Goal: Communication & Community: Answer question/provide support

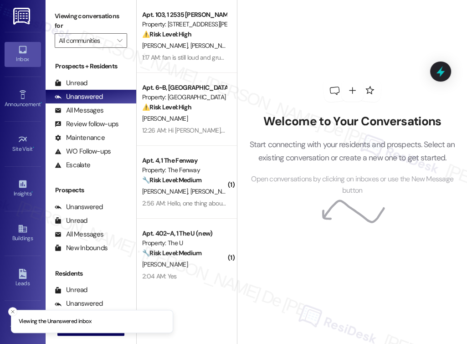
scroll to position [3265, 0]
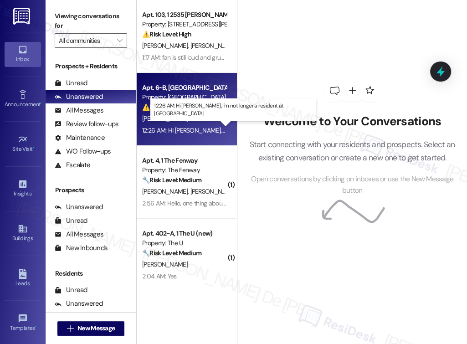
click at [189, 131] on div "12:26 AM: Hi Sarah, I'm not longer a resident at university heights 12:26 AM: H…" at bounding box center [247, 130] width 210 height 8
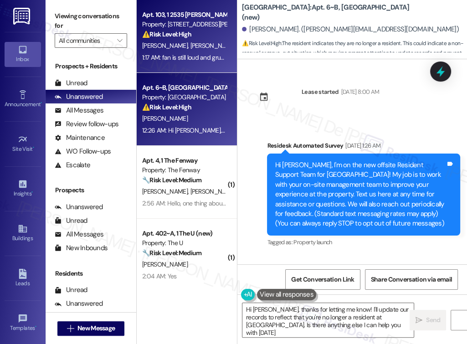
type textarea "Hi [PERSON_NAME], thanks for letting me know! I'll update our records to reflec…"
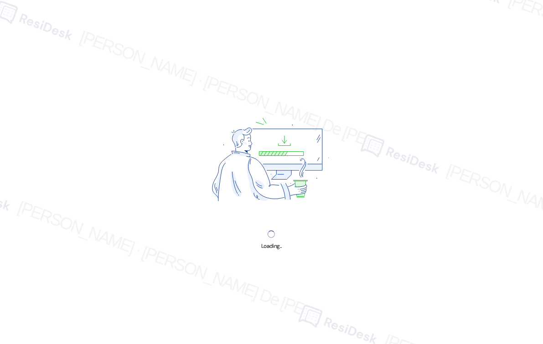
scroll to position [4149, 0]
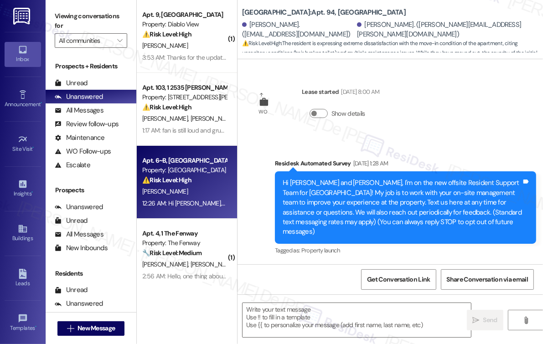
type textarea "Fetching suggested responses. Please feel free to read through the conversation…"
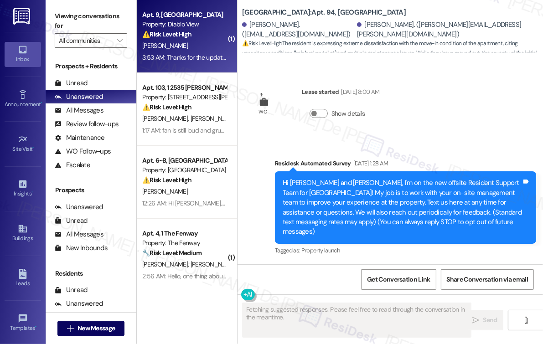
scroll to position [1679, 0]
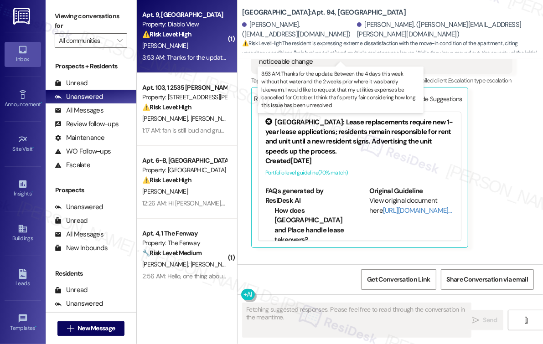
click at [208, 56] on div "3:53 AM: Thanks for the update. Between the 4 days this week without hot water …" at bounding box center [517, 57] width 750 height 8
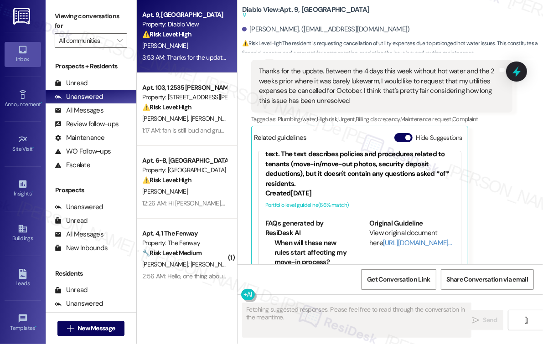
scroll to position [0, 0]
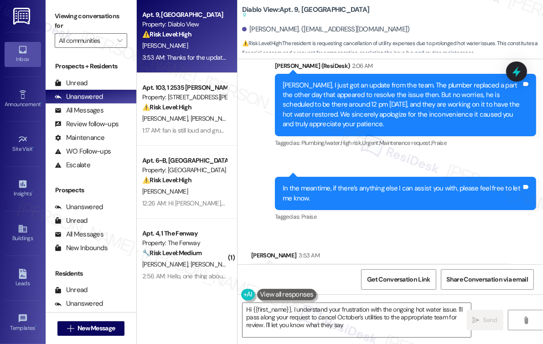
type textarea "Hi {{first_name}}, I understand your frustration with the ongoing hot water iss…"
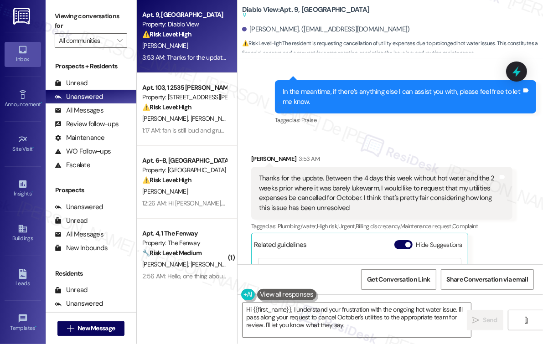
scroll to position [2702, 0]
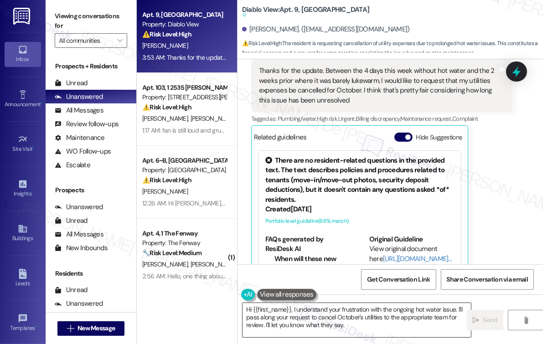
click at [351, 309] on textarea "Hi {{first_name}}, I understand your frustration with the ongoing hot water iss…" at bounding box center [356, 320] width 228 height 34
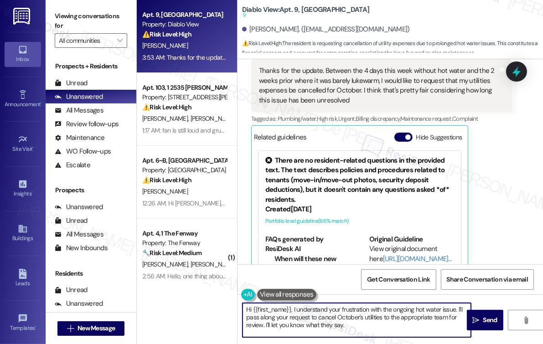
type textarea "frustration"
click at [351, 309] on textarea "Hi {{first_name}}, I understand your frustration with the ongoing hot water iss…" at bounding box center [356, 320] width 228 height 34
click at [367, 308] on textarea "Hi {{first_name}}, I understand your frustration with the ongoing hot water iss…" at bounding box center [356, 320] width 228 height 34
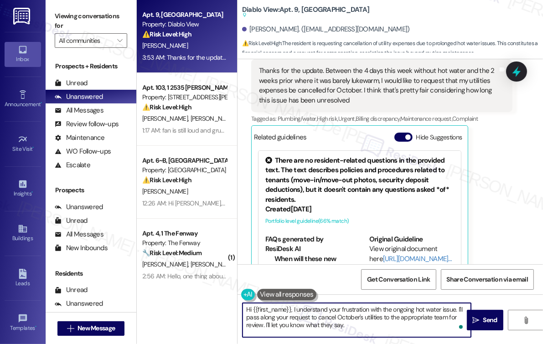
click at [368, 309] on textarea "Hi {{first_name}}, I understand your frustration with the ongoing hot water iss…" at bounding box center [356, 320] width 228 height 34
drag, startPoint x: 293, startPoint y: 311, endPoint x: 248, endPoint y: 317, distance: 46.0
click at [248, 317] on textarea "Hi {{first_name}}, I understand your frustration with the ongoing hot water iss…" at bounding box center [356, 320] width 228 height 34
click at [263, 310] on textarea "Hi {{first_name}}, I understand your frustration with the ongoing hot water iss…" at bounding box center [356, 320] width 228 height 34
click at [357, 322] on textarea "Hi {{first_name}}, I understand your frustration with the ongoing hot water iss…" at bounding box center [356, 320] width 228 height 34
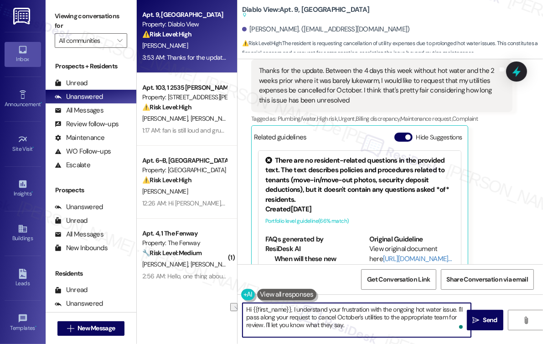
drag, startPoint x: 292, startPoint y: 309, endPoint x: 240, endPoint y: 312, distance: 52.9
click at [240, 312] on div "Hi {{first_name}}, I understand your frustration with the ongoing hot water iss…" at bounding box center [351, 319] width 229 height 35
click at [312, 308] on textarea "I understand your frustration with the ongoing hot water issue. I'll pass along…" at bounding box center [356, 320] width 228 height 34
click at [369, 316] on textarea "I understand your concern with the ongoing hot water issue. I'll pass along you…" at bounding box center [356, 320] width 228 height 34
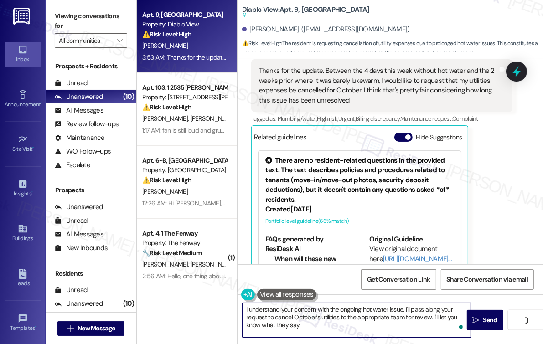
click at [369, 316] on textarea "I understand your concern with the ongoing hot water issue. I'll pass along you…" at bounding box center [356, 320] width 228 height 34
click at [406, 329] on textarea "I understand your concern with the ongoing hot water issue. I'll pass along you…" at bounding box center [356, 320] width 228 height 34
type textarea "I understand your concern with the ongoing hot water issue. I'll pass along you…"
click at [476, 321] on icon "" at bounding box center [475, 320] width 7 height 7
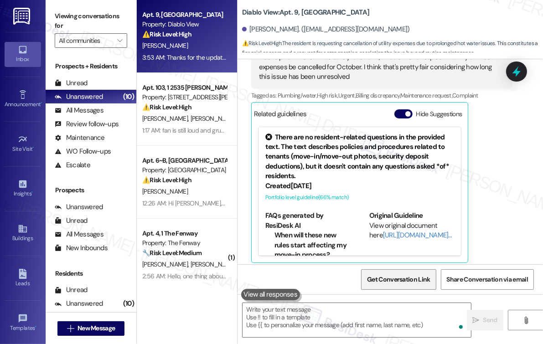
scroll to position [2678, 0]
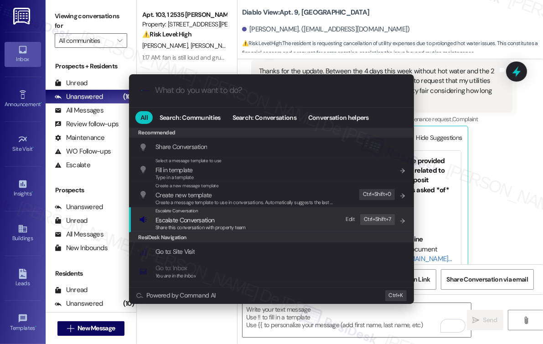
click at [237, 220] on span "Escalate Conversation" at bounding box center [200, 220] width 90 height 10
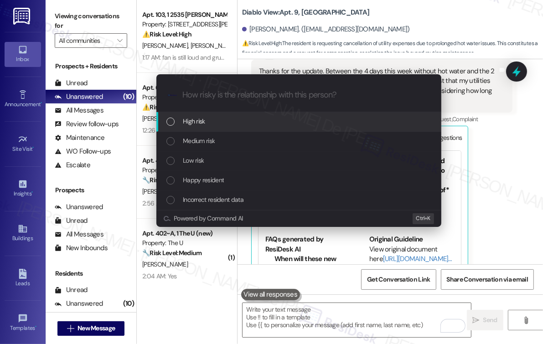
click at [214, 125] on div "High risk" at bounding box center [299, 121] width 266 height 10
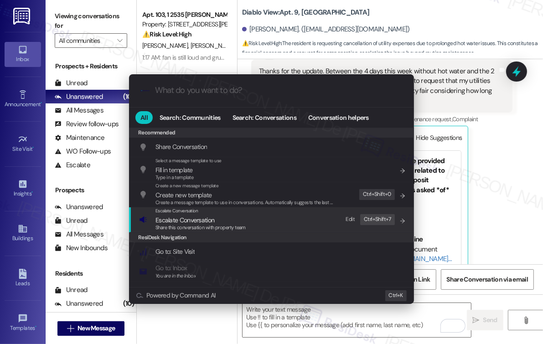
click at [214, 220] on span "Escalate Conversation" at bounding box center [184, 220] width 59 height 8
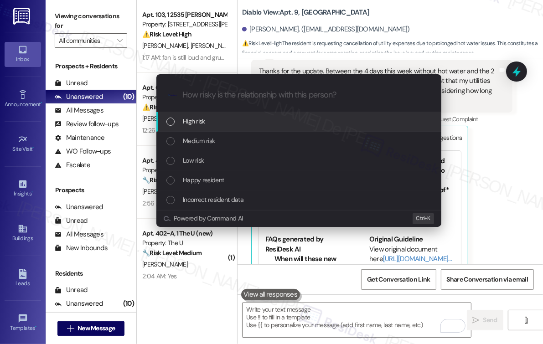
click at [215, 123] on div "High risk" at bounding box center [299, 121] width 266 height 10
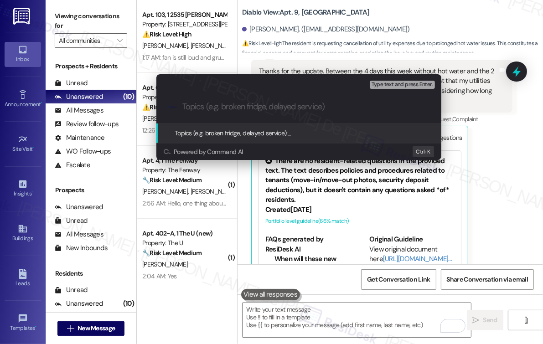
click at [215, 103] on input "Topics (e.g. broken fridge, delayed service)" at bounding box center [305, 107] width 247 height 10
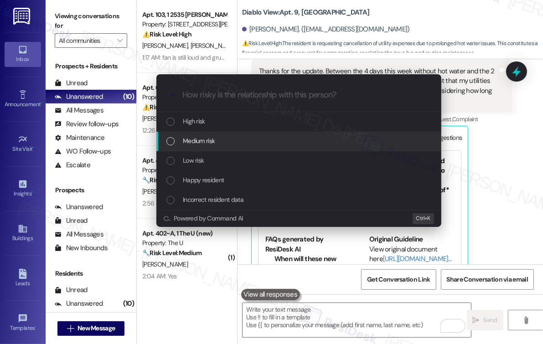
click at [219, 144] on div "Medium risk" at bounding box center [299, 141] width 266 height 10
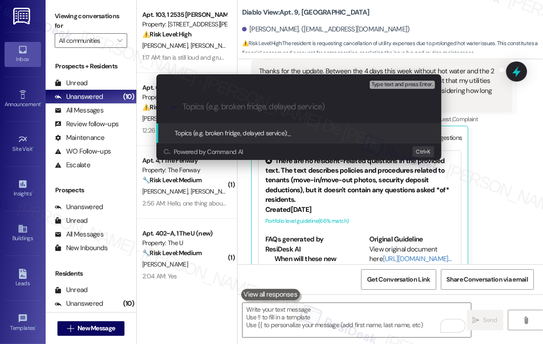
click at [219, 104] on input "Topics (e.g. broken fridge, delayed service)" at bounding box center [305, 107] width 247 height 10
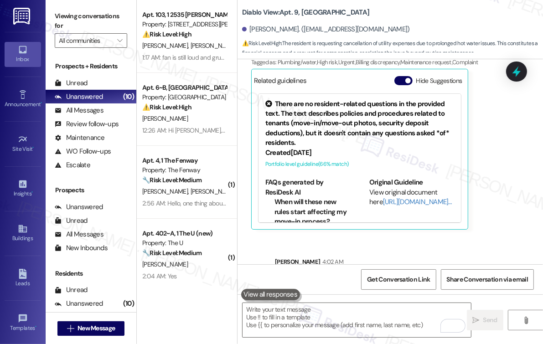
scroll to position [2762, 0]
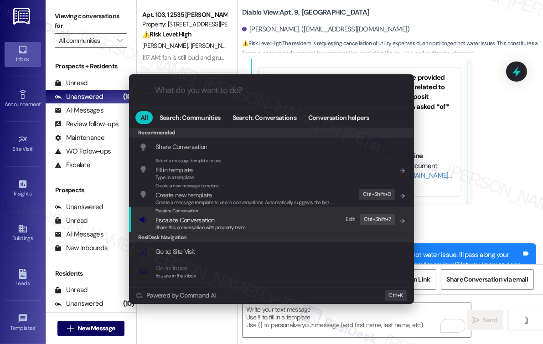
click at [184, 220] on span "Escalate Conversation" at bounding box center [184, 220] width 59 height 8
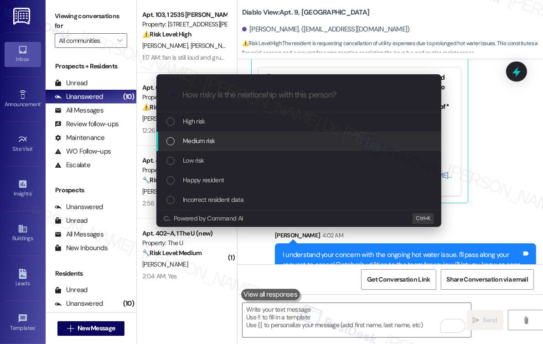
click at [196, 138] on span "Medium risk" at bounding box center [199, 141] width 32 height 10
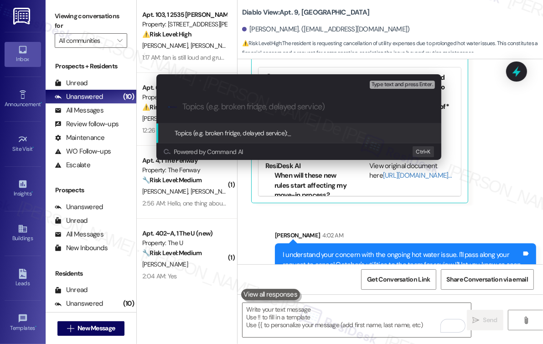
click at [207, 93] on div ".cls-1{fill:#0a055f;}.cls-2{fill:#0cc4c4;} resideskLogoBlueOrange" at bounding box center [298, 107] width 285 height 32
click at [204, 106] on input "Topics (e.g. broken fridge, delayed service)" at bounding box center [305, 107] width 247 height 10
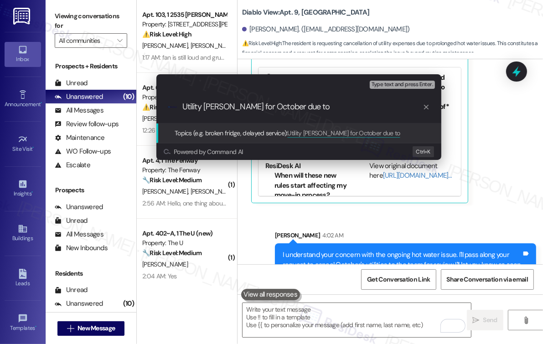
scroll to position [0, 0]
drag, startPoint x: 312, startPoint y: 110, endPoint x: 280, endPoint y: 114, distance: 32.2
click at [280, 114] on div ".cls-1{fill:#0a055f;}.cls-2{fill:#0cc4c4;} resideskLogoBlueOrange Utility Bill …" at bounding box center [298, 107] width 285 height 32
type input "Utility Bill Waiver for October"
click at [392, 88] on span "Type text and press Enter." at bounding box center [401, 85] width 61 height 6
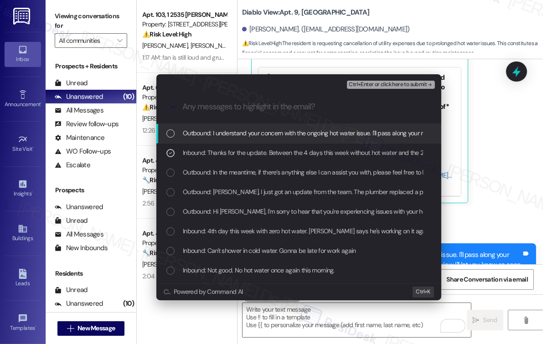
click at [307, 135] on span "Outbound: I understand your concern with the ongoing hot water issue. I'll pass…" at bounding box center [465, 133] width 565 height 10
click at [394, 86] on span "Ctrl+Enter or click here to submit" at bounding box center [387, 85] width 78 height 6
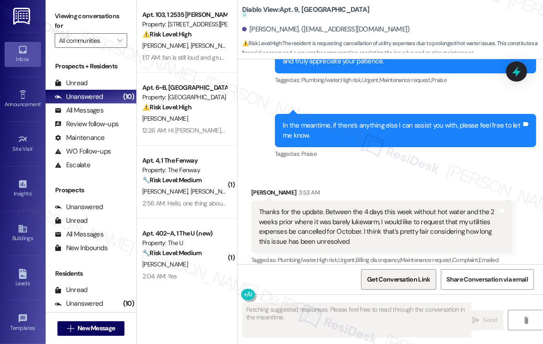
scroll to position [2711, 0]
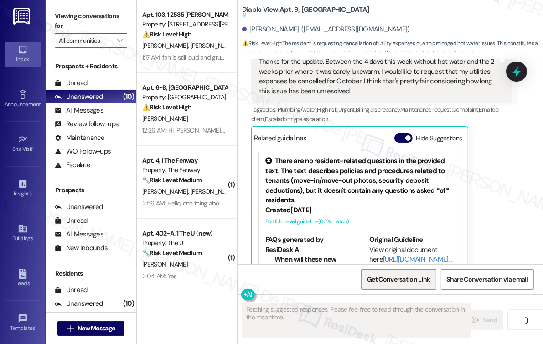
click at [399, 277] on span "Get Conversation Link" at bounding box center [398, 280] width 63 height 10
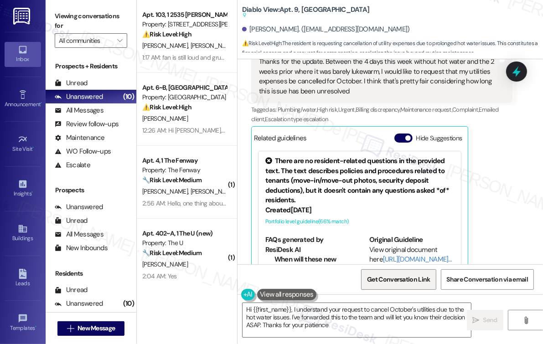
type textarea "Hi {{first_name}}, I understand your request to cancel October's utilities due …"
click at [399, 278] on span "Get Conversation Link" at bounding box center [398, 280] width 63 height 10
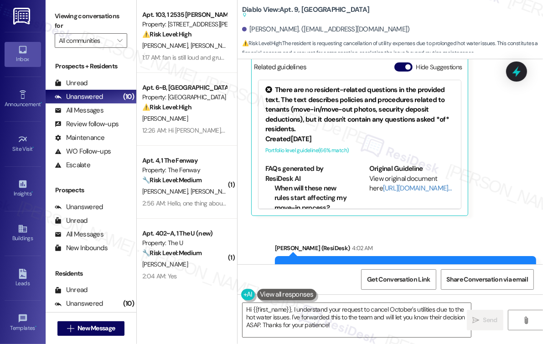
scroll to position [2808, 0]
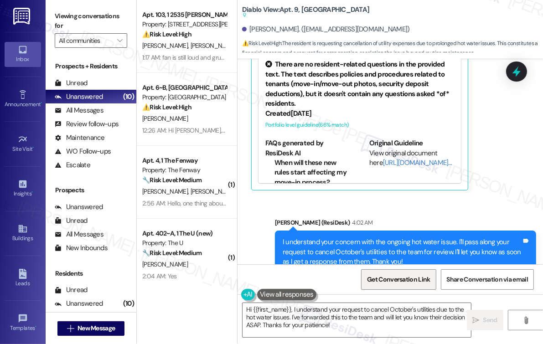
click at [390, 275] on span "Get Conversation Link" at bounding box center [398, 280] width 63 height 10
click at [389, 277] on span "Get Conversation Link" at bounding box center [398, 280] width 63 height 10
click at [365, 281] on span "Get Conversation Link" at bounding box center [398, 280] width 67 height 10
click at [400, 270] on span "Get Conversation Link" at bounding box center [398, 280] width 67 height 20
click at [402, 278] on span "Get Conversation Link" at bounding box center [398, 280] width 63 height 10
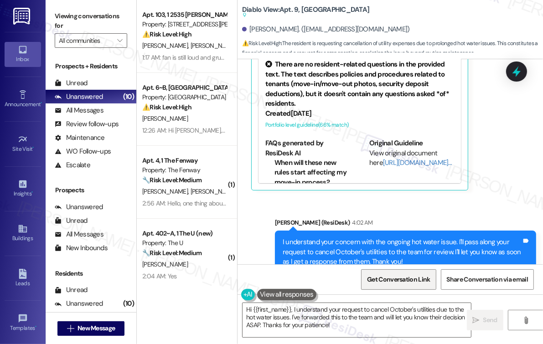
click at [402, 278] on span "Get Conversation Link" at bounding box center [398, 280] width 63 height 10
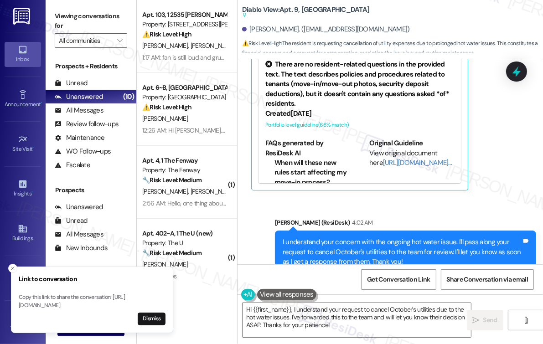
click at [333, 197] on div "Sent via SMS Sarah (ResiDesk) 4:02 AM I understand your concern with the ongoin…" at bounding box center [389, 245] width 305 height 97
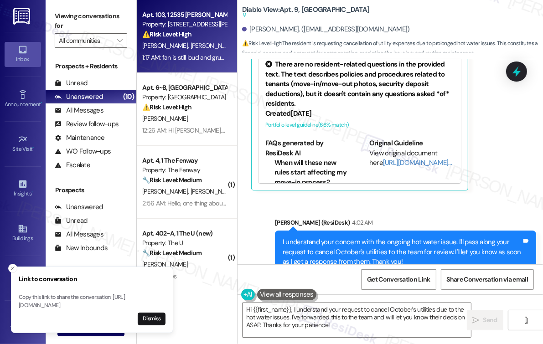
click at [161, 48] on span "N. Nagaraj" at bounding box center [166, 45] width 48 height 8
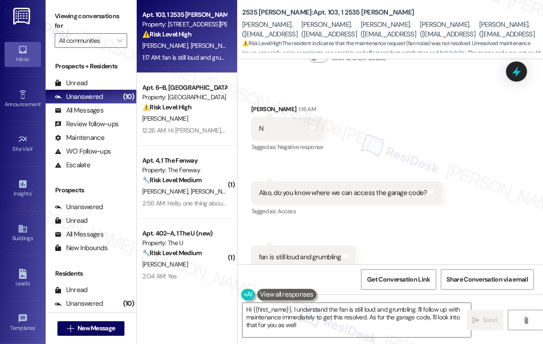
type textarea "Hi {{first_name}}, I understand the fan is still loud and grumbling. I'll follo…"
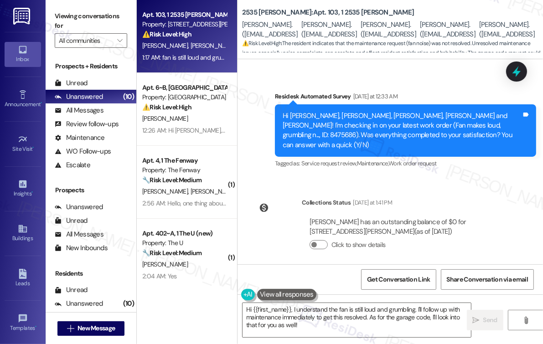
scroll to position [194, 0]
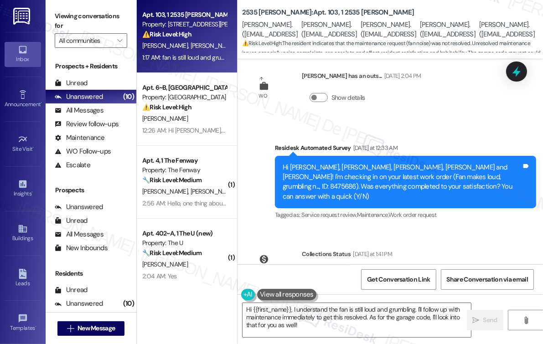
click at [379, 166] on div "Hi Elise, Arisa, Emma, Likhila and Nidhi! I'm checking in on your latest work o…" at bounding box center [401, 182] width 239 height 39
copy div "8475686"
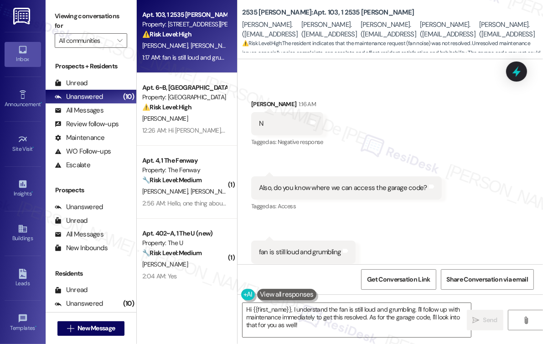
scroll to position [437, 0]
drag, startPoint x: 507, startPoint y: 210, endPoint x: 500, endPoint y: 217, distance: 9.3
click at [505, 212] on div "Received via SMS Elise Narimatsu 1:16 AM N Tags and notes Tagged as: Negative r…" at bounding box center [389, 180] width 305 height 205
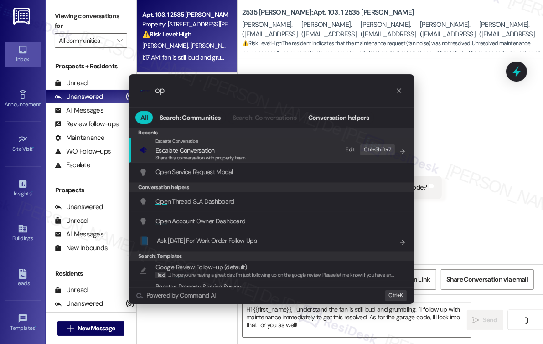
type input "o"
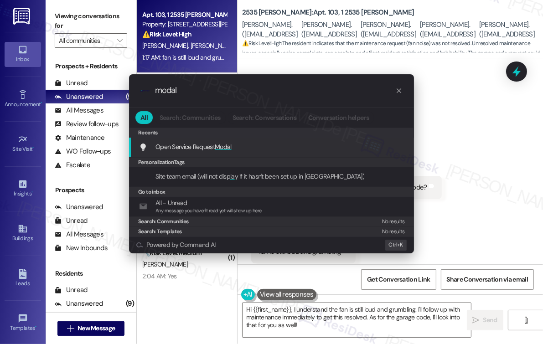
type input "modal"
click at [219, 143] on span "Modal" at bounding box center [223, 147] width 17 height 8
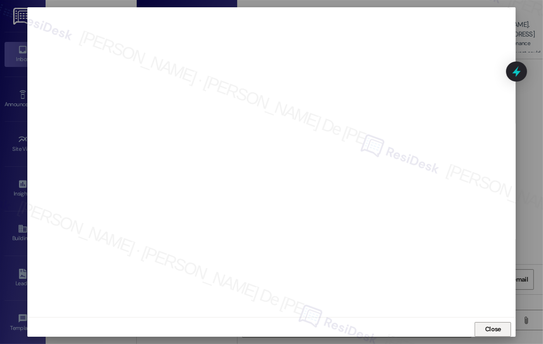
click at [500, 329] on span "Close" at bounding box center [493, 329] width 20 height 10
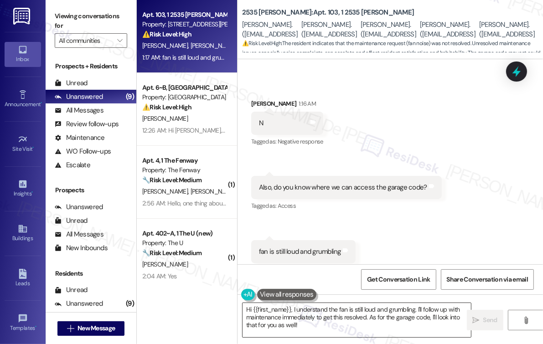
click at [350, 323] on textarea "Hi {{first_name}}, I understand the fan is still loud and grumbling. I'll follo…" at bounding box center [356, 320] width 228 height 34
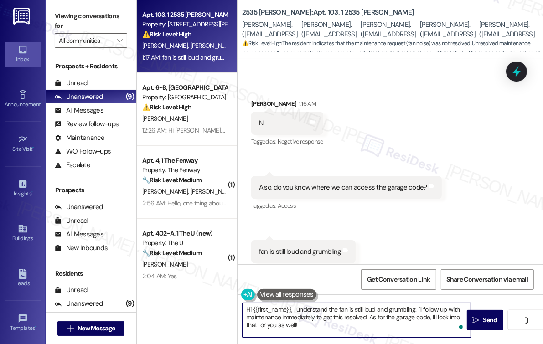
click at [409, 309] on textarea "Hi {{first_name}}, I understand the fan is still loud and grumbling. I'll follo…" at bounding box center [356, 320] width 228 height 34
click at [324, 328] on textarea "Hi {{first_name}}, I understand the fan is still loud and grumbling. I'll follo…" at bounding box center [356, 320] width 228 height 34
drag, startPoint x: 328, startPoint y: 331, endPoint x: 416, endPoint y: 309, distance: 90.5
click at [416, 309] on textarea "Hi {{first_name}}, I understand the fan is still loud and grumbling. I'll follo…" at bounding box center [356, 320] width 228 height 34
click at [320, 329] on textarea "Hi {{first_name}}, I understand the fan is still loud and grumbling. I'll follo…" at bounding box center [356, 320] width 228 height 34
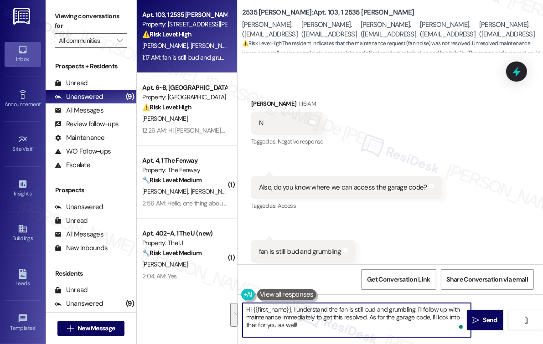
drag, startPoint x: 320, startPoint y: 329, endPoint x: 347, endPoint y: 312, distance: 32.6
click at [347, 312] on textarea "Hi {{first_name}}, I understand the fan is still loud and grumbling. I'll follo…" at bounding box center [356, 320] width 228 height 34
click at [370, 317] on textarea "Hi {{first_name}}, I understand the fan is still creating some noise. Let me go…" at bounding box center [356, 320] width 228 height 34
click at [275, 321] on textarea "Hi {{first_name}}, I understand the fan is still creating some noise. Let me go…" at bounding box center [356, 320] width 228 height 34
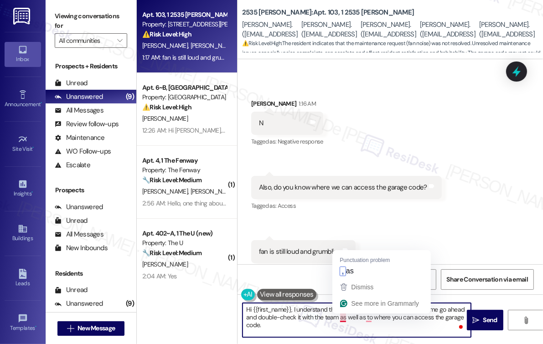
click at [342, 321] on textarea "Hi {{first_name}}, I understand the fan is still creating some noise. Let me go…" at bounding box center [356, 320] width 228 height 34
click at [347, 280] on div "Dismiss" at bounding box center [381, 287] width 87 height 14
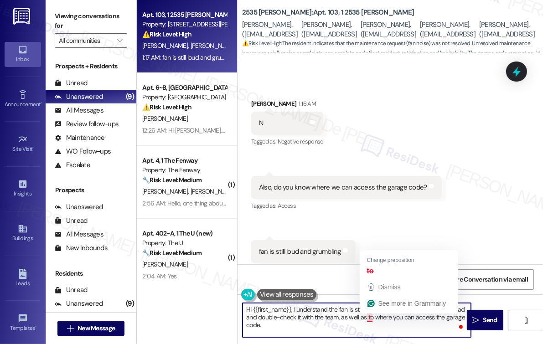
click at [368, 318] on textarea "Hi {{first_name}}, I understand the fan is still creating some noise. Let me go…" at bounding box center [356, 320] width 228 height 34
click at [369, 318] on textarea "Hi {{first_name}}, I understand the fan is still creating some noise. Let me go…" at bounding box center [356, 320] width 228 height 34
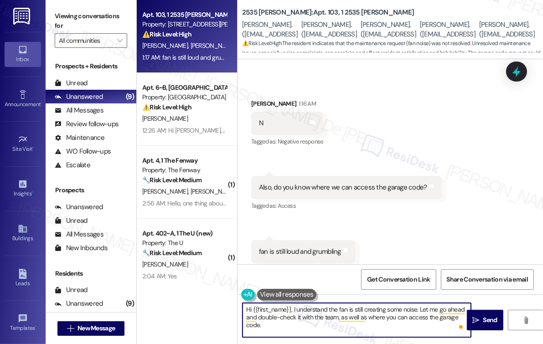
click at [269, 326] on textarea "Hi {{first_name}}, I understand the fan is still creating some noise. Let me go…" at bounding box center [356, 320] width 228 height 34
drag, startPoint x: 292, startPoint y: 308, endPoint x: 253, endPoint y: 310, distance: 38.8
click at [253, 310] on textarea "Hi {{first_name}}, I understand the fan is still creating some noise. Let me go…" at bounding box center [356, 320] width 228 height 34
click at [416, 325] on textarea "Hi Elise, I understand the fan is still creating some noise. Let me go ahead an…" at bounding box center [356, 320] width 228 height 34
click at [462, 319] on textarea "Hi Elise, I understand the fan is still creating some noise. Let me go ahead an…" at bounding box center [356, 320] width 228 height 34
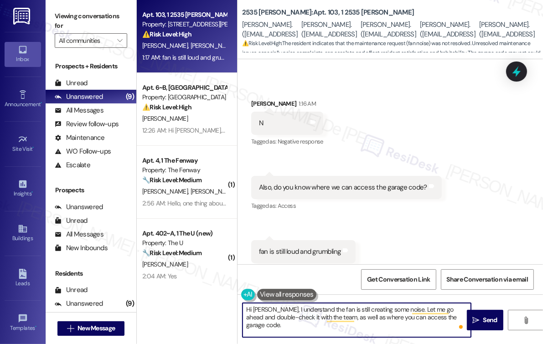
paste textarea "In the meantime, please don’t hesitate to let me know if there’s anything else …"
type textarea "Hi Elise, I understand the fan is still creating some noise. Let me go ahead an…"
click at [344, 299] on div "Hi Elise, I understand the fan is still creating some noise. Let me go ahead an…" at bounding box center [389, 328] width 305 height 68
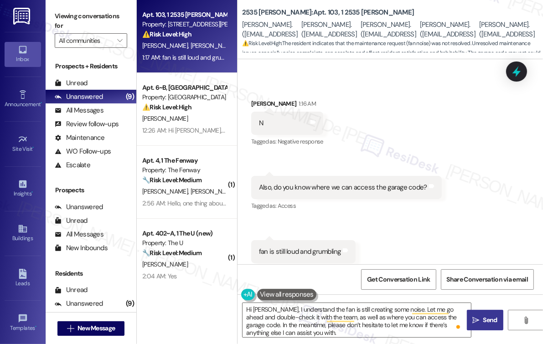
click at [486, 322] on span "Send" at bounding box center [490, 320] width 14 height 10
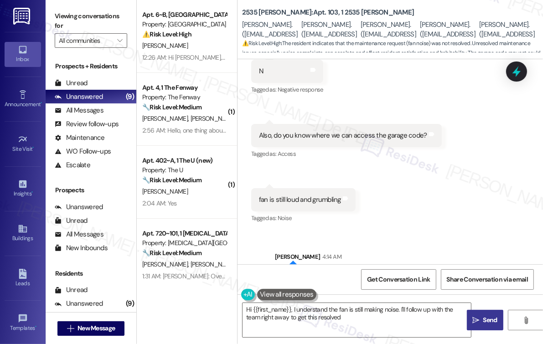
scroll to position [530, 0]
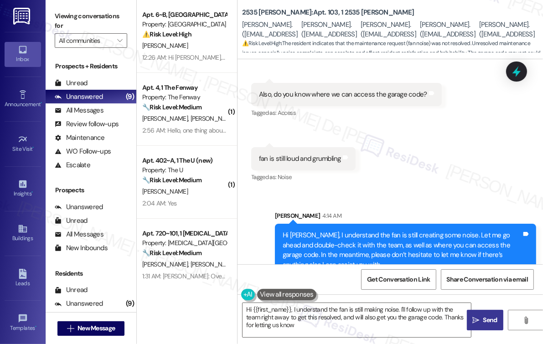
type textarea "Hi {{first_name}}, I understand the fan is still making noise. I'll follow up w…"
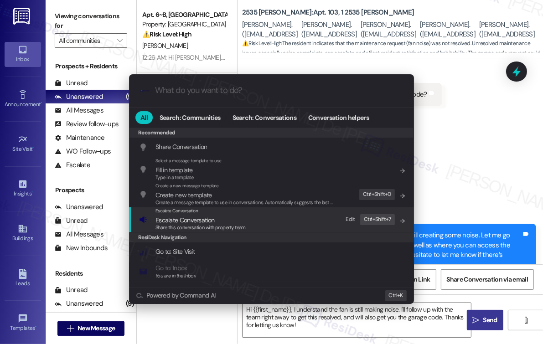
click at [219, 220] on span "Escalate Conversation" at bounding box center [200, 220] width 90 height 10
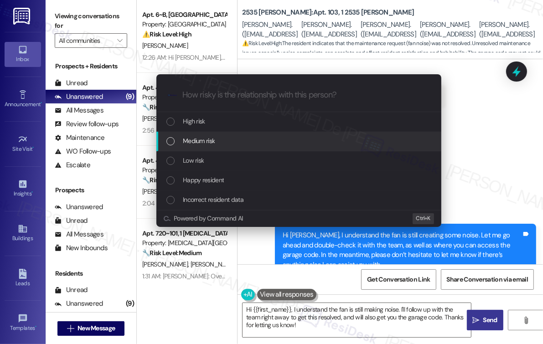
click at [211, 143] on span "Medium risk" at bounding box center [199, 141] width 32 height 10
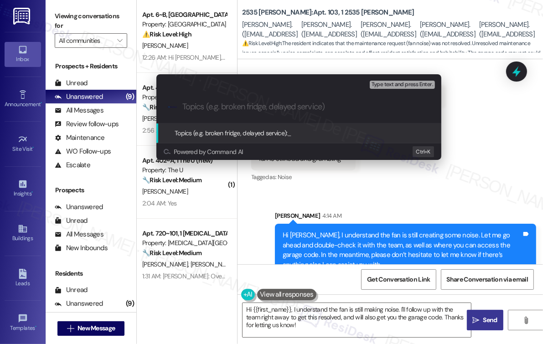
click at [229, 106] on input "Topics (e.g. broken fridge, delayed service)" at bounding box center [305, 107] width 247 height 10
click at [210, 104] on input "Fan and Garage Code" at bounding box center [302, 107] width 240 height 10
click at [269, 110] on input "Fan and Garage Code" at bounding box center [302, 107] width 240 height 10
click at [195, 106] on input "Fan and Garage Code" at bounding box center [302, 107] width 240 height 10
type input "Fan and Garage Code"
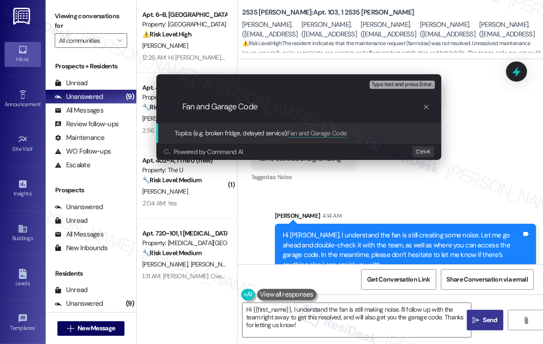
click at [410, 84] on span "Type text and press Enter." at bounding box center [401, 85] width 61 height 6
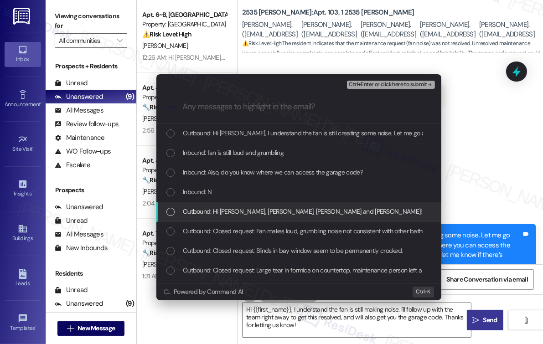
click at [297, 206] on span "Outbound: Hi Elise, Arisa, Emma, Likhila and Nidhi! I'm checking in on your lat…" at bounding box center [526, 211] width 686 height 10
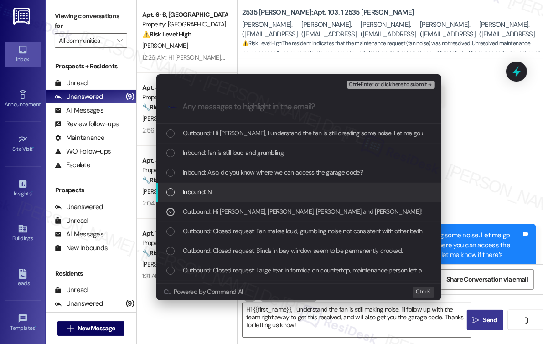
drag, startPoint x: 225, startPoint y: 194, endPoint x: 235, endPoint y: 181, distance: 16.5
click at [224, 193] on div "Inbound: N" at bounding box center [299, 192] width 266 height 10
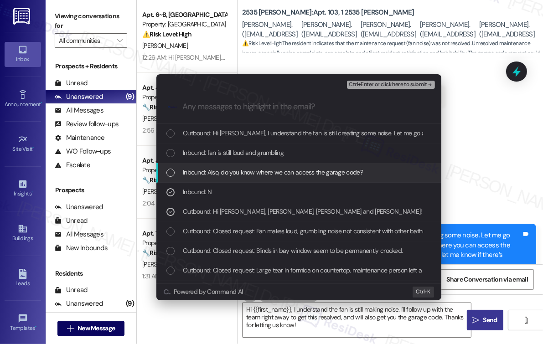
click at [240, 175] on span "Inbound: Also, do you know where we can access the garage code?" at bounding box center [273, 172] width 180 height 10
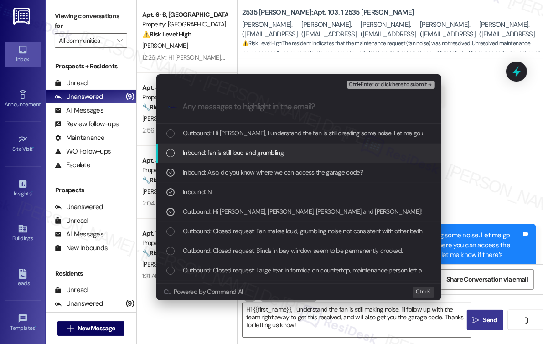
click at [263, 151] on span "Inbound: fan is still loud and grumbling" at bounding box center [233, 153] width 101 height 10
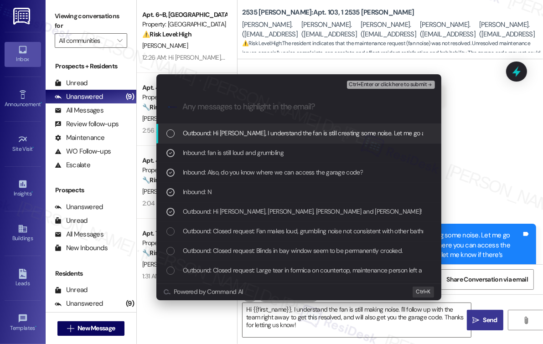
click at [370, 85] on span "Ctrl+Enter or click here to submit" at bounding box center [387, 85] width 78 height 6
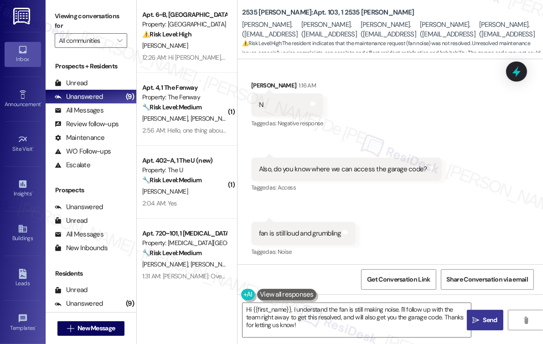
scroll to position [437, 0]
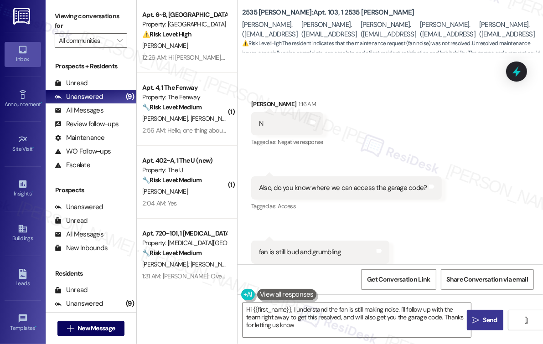
type textarea "Hi {{first_name}}, I understand the fan is still making noise. I'll follow up w…"
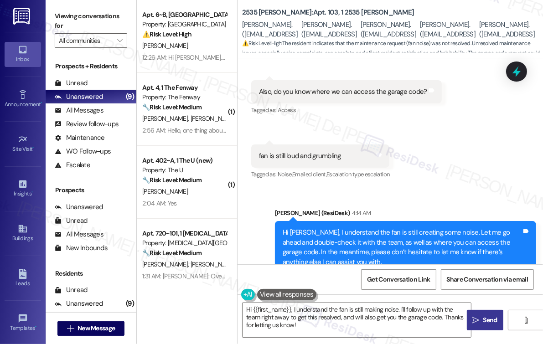
scroll to position [543, 0]
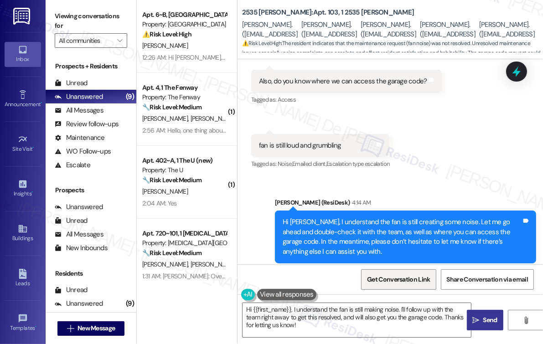
click at [384, 280] on span "Get Conversation Link" at bounding box center [398, 280] width 63 height 10
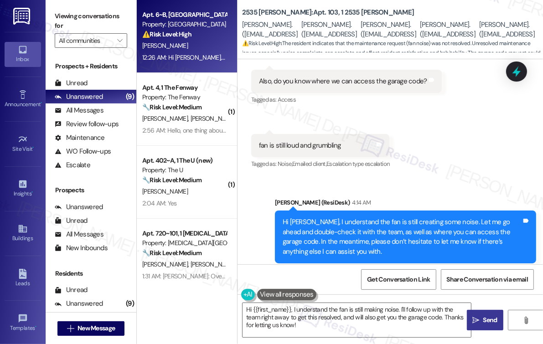
click at [179, 27] on div "Property: University Heights" at bounding box center [184, 25] width 84 height 10
type textarea "Hi {{first_name}}, I understand the fan is still making noise. I'll follow up w…"
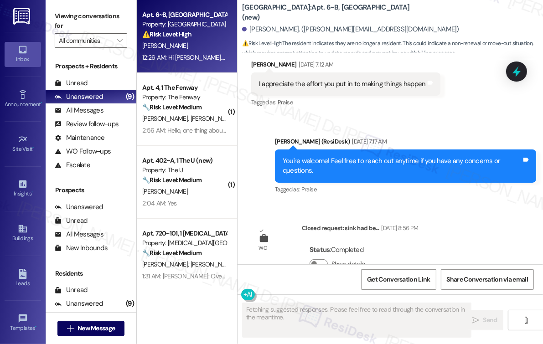
scroll to position [5533, 0]
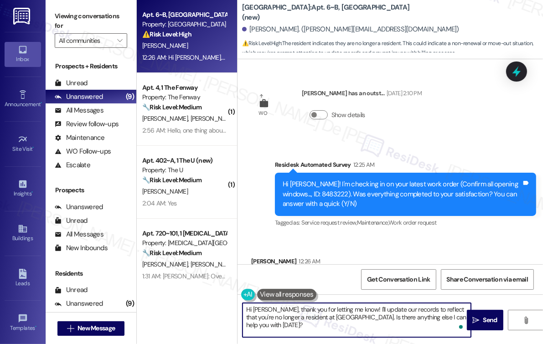
drag, startPoint x: 355, startPoint y: 318, endPoint x: 381, endPoint y: 343, distance: 36.1
click at [381, 343] on div "Hi Pauline, thank you for letting me know! I'll update our records to reflect t…" at bounding box center [389, 328] width 305 height 68
type textarea "Hi [PERSON_NAME], thank you for letting me know! I'll update our records to ref…"
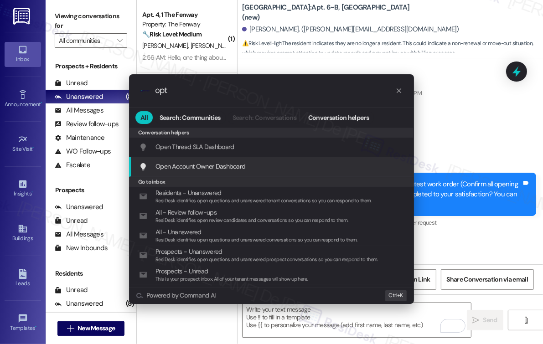
type input "opt"
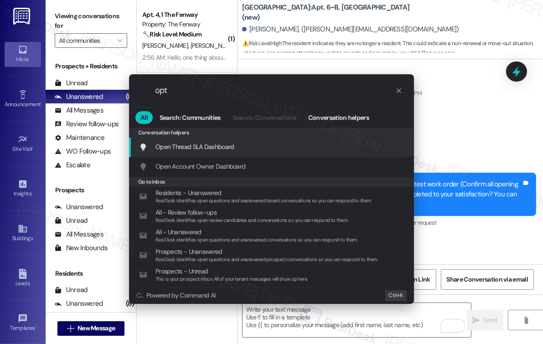
click at [395, 91] on icon "progress bar" at bounding box center [398, 90] width 7 height 7
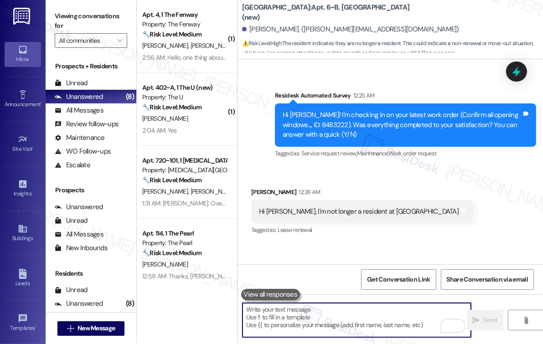
scroll to position [5606, 0]
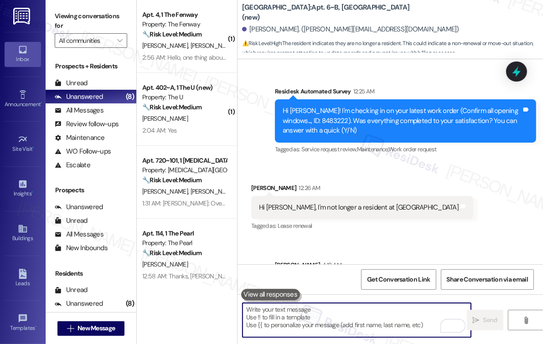
click at [328, 319] on textarea "To enrich screen reader interactions, please activate Accessibility in Grammarl…" at bounding box center [356, 320] width 228 height 34
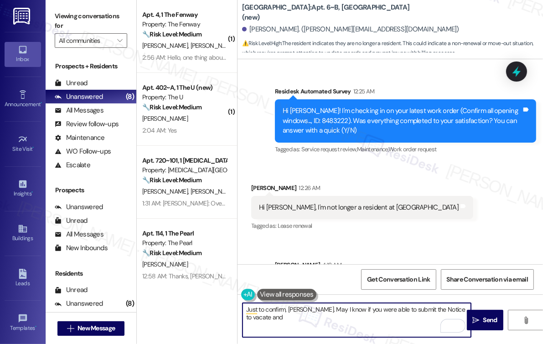
drag, startPoint x: 339, startPoint y: 308, endPoint x: 356, endPoint y: 308, distance: 17.3
click at [339, 308] on textarea "Just to confirm, Pauline. May I know if you were able to submit the Notice to v…" at bounding box center [356, 320] width 228 height 34
click at [376, 318] on textarea "Just to confirm, Pauline. May I know as to when you moved out of the property a…" at bounding box center [356, 320] width 228 height 34
type textarea "Just to confirm, [PERSON_NAME]. May I know as to when you moved out of the prop…"
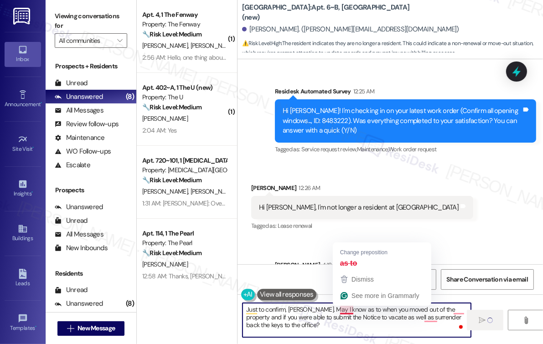
click at [348, 313] on textarea "Just to confirm, [PERSON_NAME]. May I know as to when you moved out of the prop…" at bounding box center [356, 320] width 228 height 34
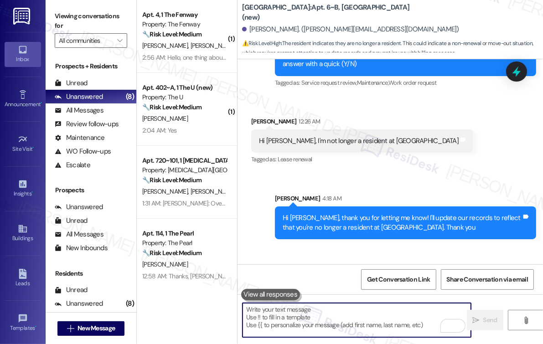
scroll to position [5690, 0]
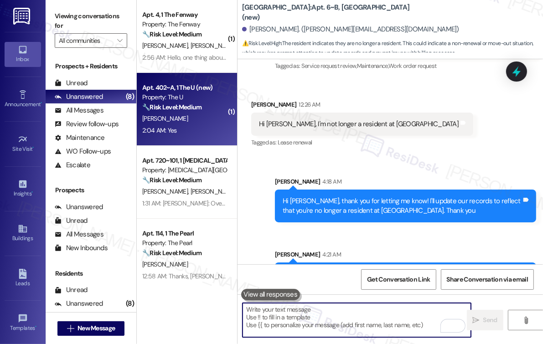
click at [195, 131] on div "2:04 AM: Yes 2:04 AM: Yes" at bounding box center [184, 130] width 86 height 11
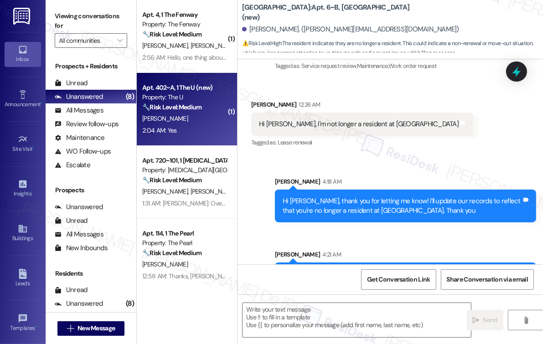
type textarea "Fetching suggested responses. Please feel free to read through the conversation…"
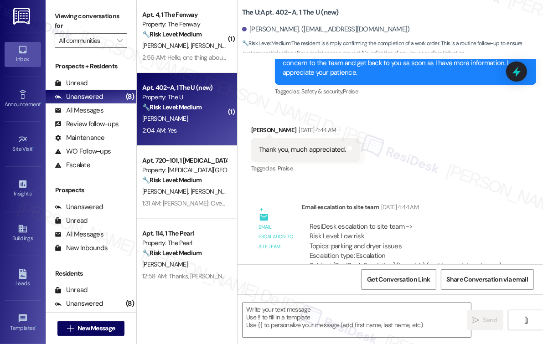
type textarea "Fetching suggested responses. Please feel free to read through the conversation…"
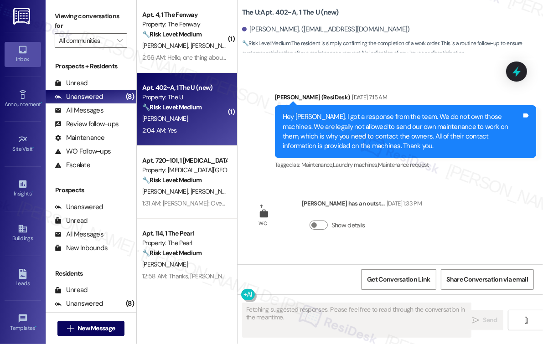
scroll to position [2679, 0]
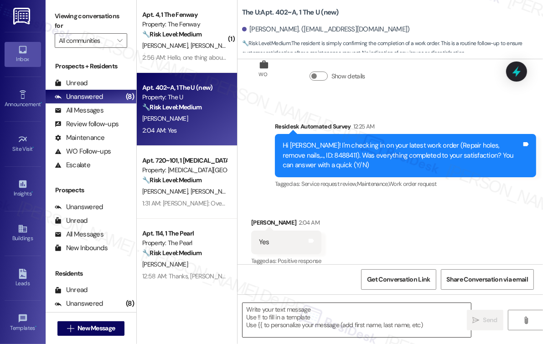
click at [316, 314] on textarea at bounding box center [356, 320] width 228 height 34
paste textarea "I'm happy the work order was completed to your satisfaction! We'd also love to …"
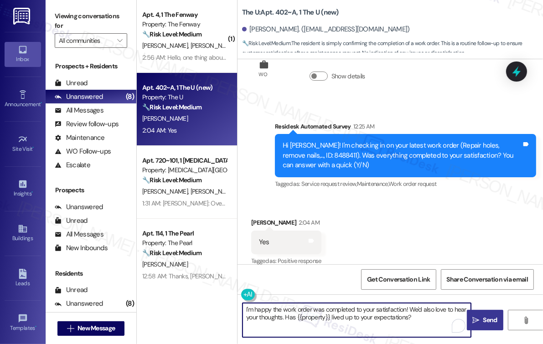
type textarea "I'm happy the work order was completed to your satisfaction! We'd also love to …"
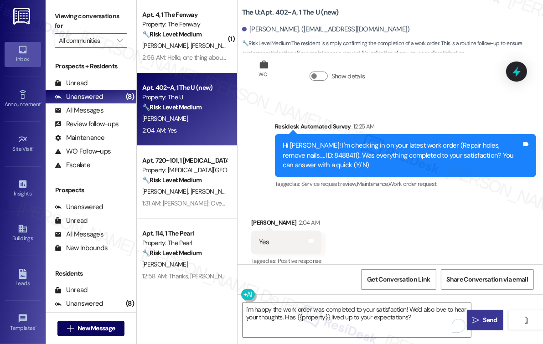
click at [476, 317] on icon "" at bounding box center [475, 320] width 7 height 7
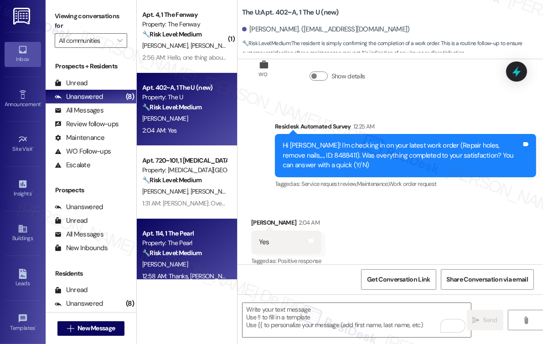
scroll to position [121, 0]
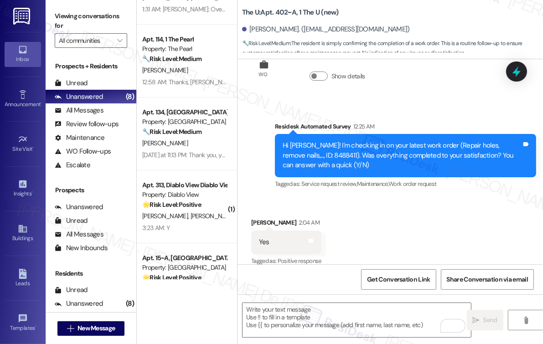
click at [183, 142] on div "C. Lane" at bounding box center [184, 143] width 86 height 11
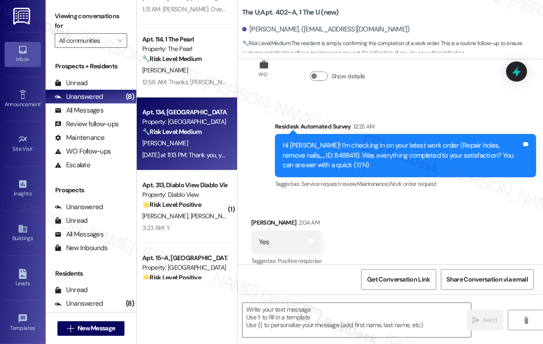
type textarea "Fetching suggested responses. Please feel free to read through the conversation…"
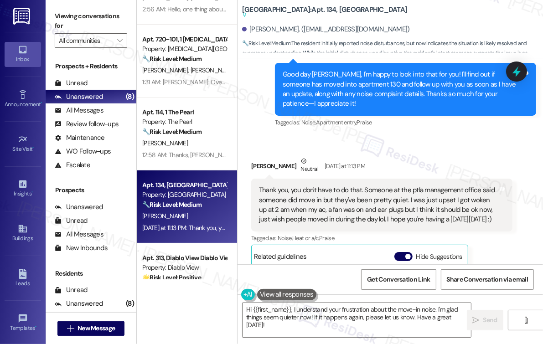
scroll to position [23127, 0]
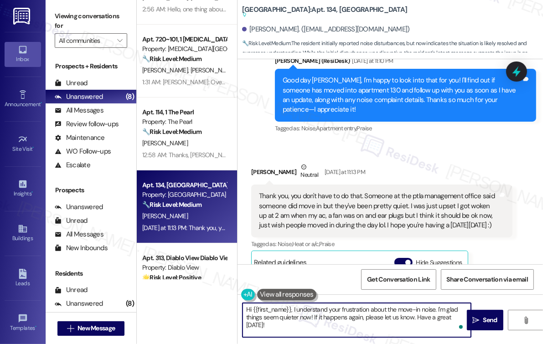
drag, startPoint x: 314, startPoint y: 317, endPoint x: 235, endPoint y: 310, distance: 79.6
click at [235, 310] on div "( 1 ) Apt. 6~B, 1 University Heights (new) Property: University Heights ⚠️ Risk…" at bounding box center [340, 172] width 406 height 344
type textarea "No worries, its my pleasure assisting f it happens again, please let us know. H…"
click at [378, 329] on textarea "No worries, its my pleasure assisting you. If it happens again, please let us k…" at bounding box center [356, 320] width 228 height 34
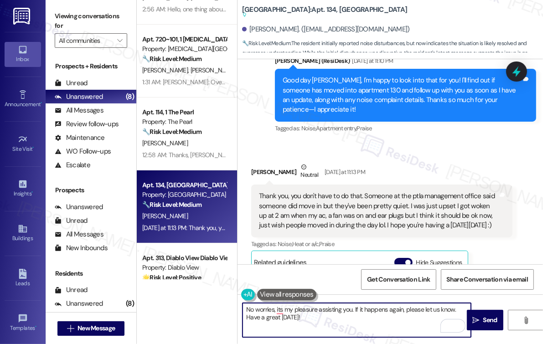
click at [292, 319] on textarea "No worries, its my pleasure assisting you. If it happens again, please let us k…" at bounding box center [356, 320] width 228 height 34
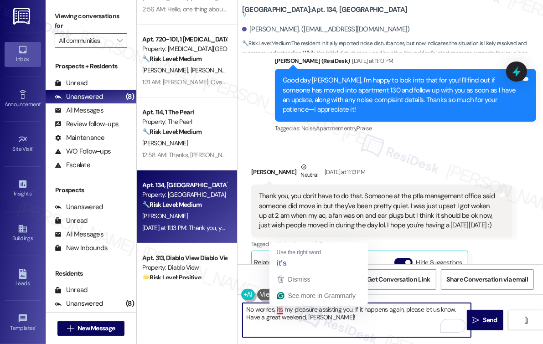
click at [278, 311] on textarea "No worries, its my pleasure assisting you. If it happens again, please let us k…" at bounding box center [356, 320] width 228 height 34
type textarea "No worries, its my pleasure assisting you. If it happens again, please let us k…"
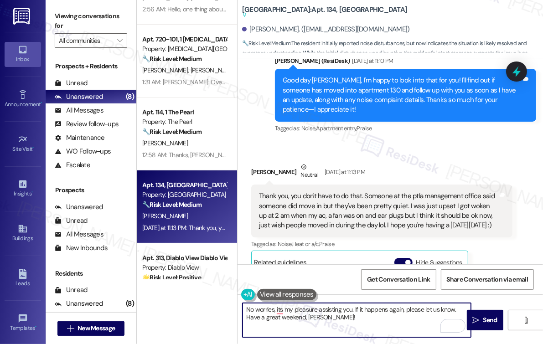
click at [340, 317] on textarea "No worries, its my pleasure assisting you. If it happens again, please let us k…" at bounding box center [356, 320] width 228 height 34
click at [476, 319] on icon "" at bounding box center [475, 320] width 7 height 7
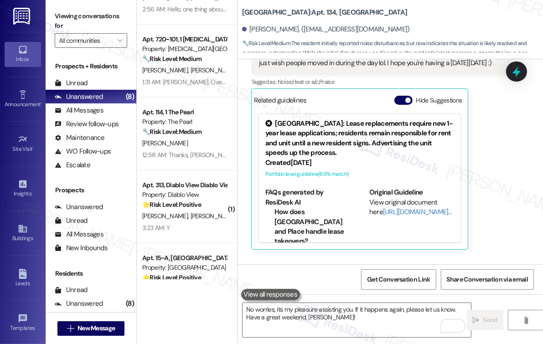
scroll to position [23306, 0]
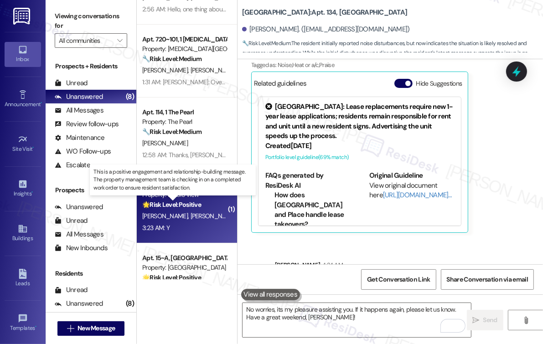
click at [150, 201] on strong "🌟 Risk Level: Positive" at bounding box center [171, 204] width 59 height 8
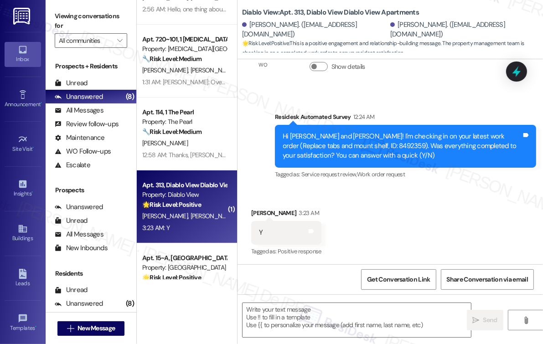
type textarea "Fetching suggested responses. Please feel free to read through the conversation…"
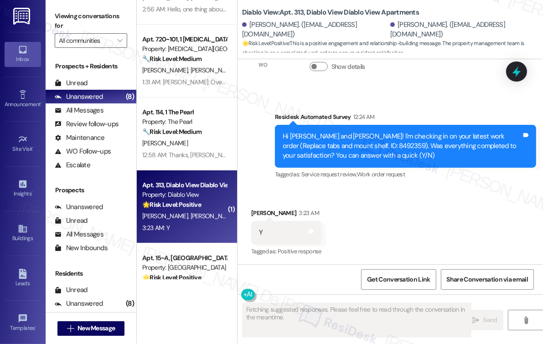
scroll to position [398, 0]
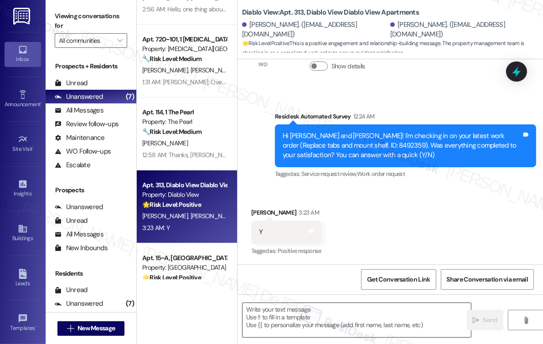
click at [321, 305] on textarea at bounding box center [356, 320] width 228 height 34
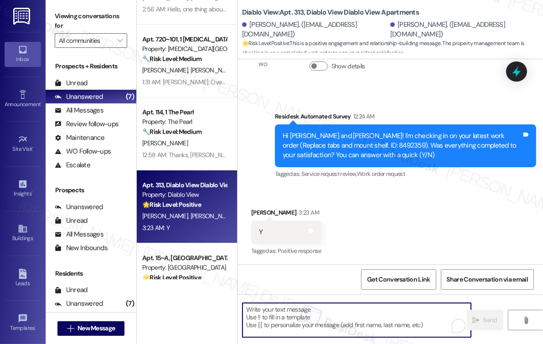
paste textarea "I'm happy the work order was completed to your satisfaction! We'd also love to …"
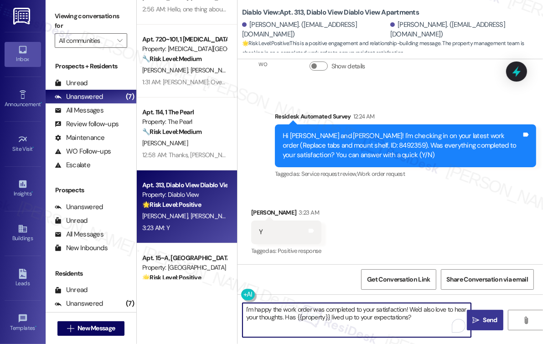
type textarea "I'm happy the work order was completed to your satisfaction! We'd also love to …"
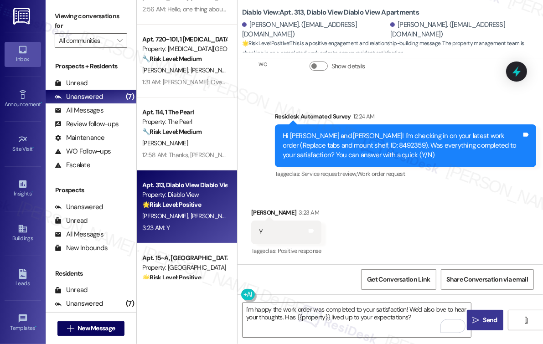
click at [483, 320] on span "Send" at bounding box center [490, 320] width 14 height 10
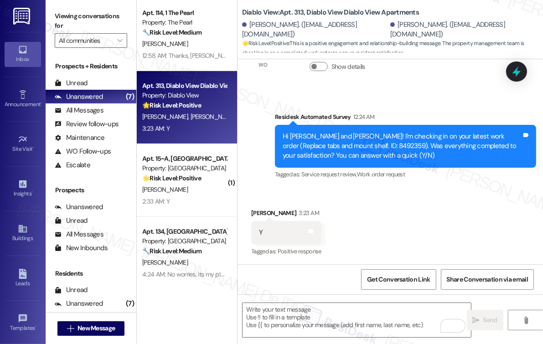
scroll to position [231, 0]
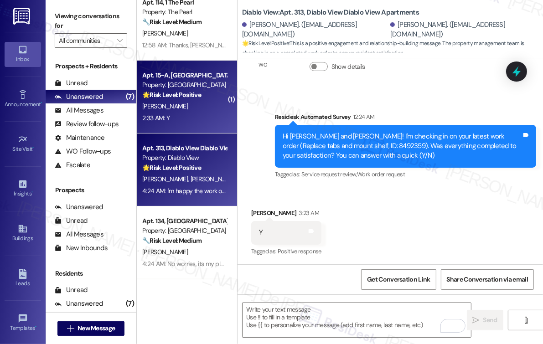
click at [193, 115] on div "2:33 AM: Y 2:33 AM: Y" at bounding box center [184, 118] width 86 height 11
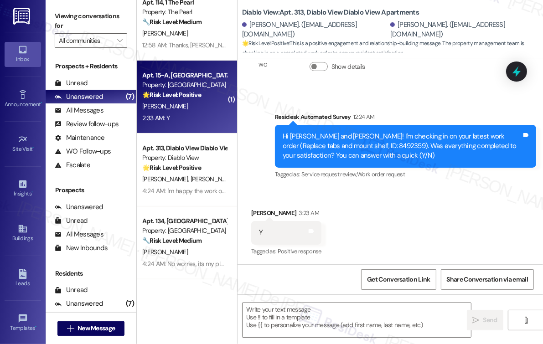
type textarea "Fetching suggested responses. Please feel free to read through the conversation…"
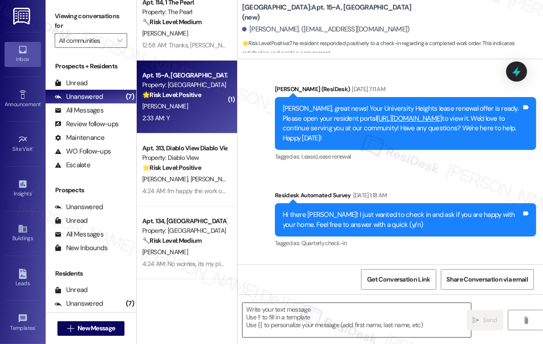
type textarea "Fetching suggested responses. Please feel free to read through the conversation…"
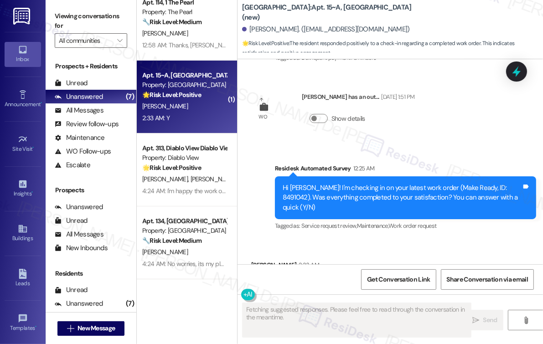
scroll to position [1045, 0]
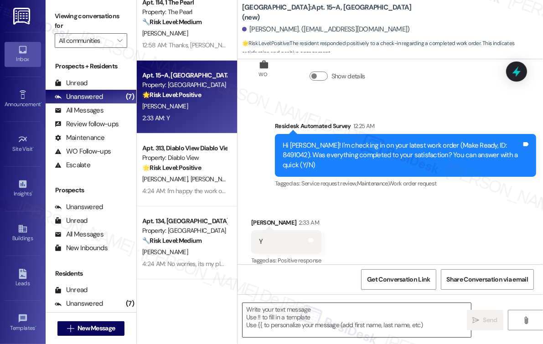
click at [365, 320] on textarea at bounding box center [356, 320] width 228 height 34
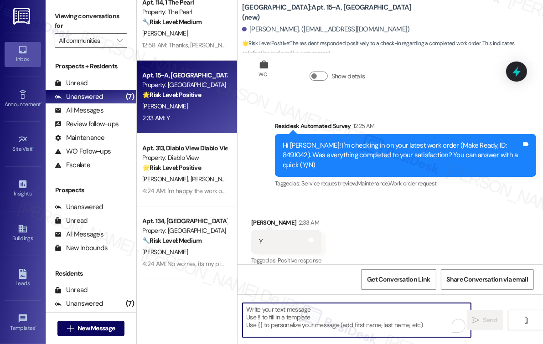
paste textarea "I'm happy the work order was completed to your satisfaction! We'd also love to …"
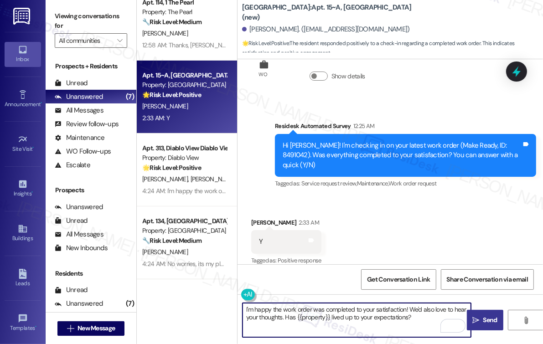
type textarea "I'm happy the work order was completed to your satisfaction! We'd also love to …"
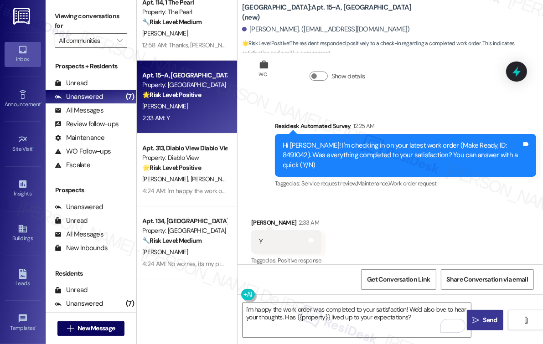
click at [483, 313] on button " Send" at bounding box center [484, 320] width 36 height 20
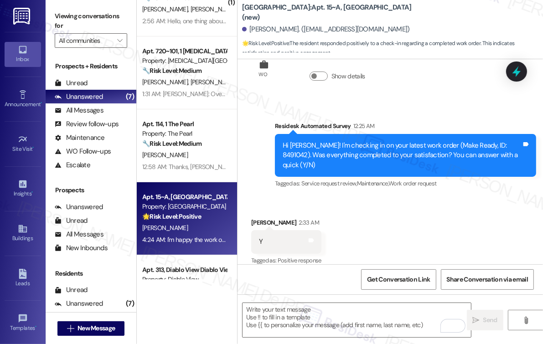
scroll to position [0, 0]
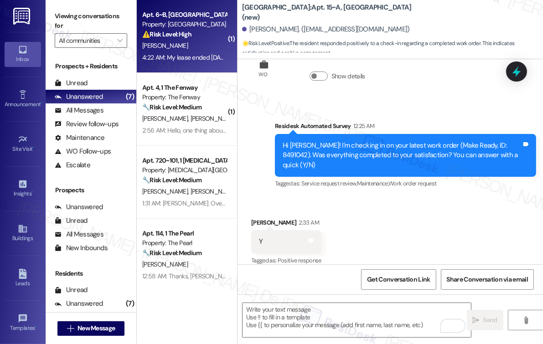
click at [171, 46] on div "P. Sandoz" at bounding box center [184, 45] width 86 height 11
type textarea "Fetching suggested responses. Please feel free to read through the conversation…"
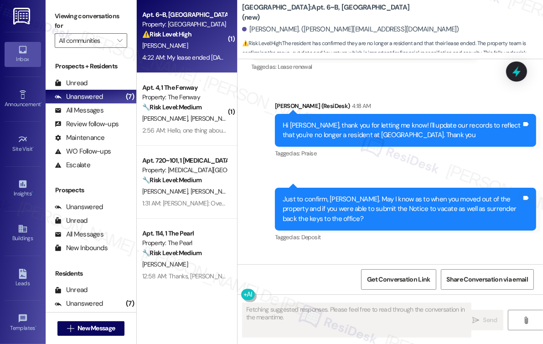
scroll to position [5790, 0]
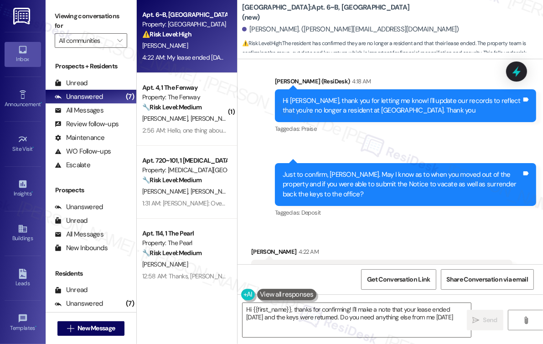
type textarea "Hi {{first_name}}, thanks for confirming! I'll make a note that your lease ende…"
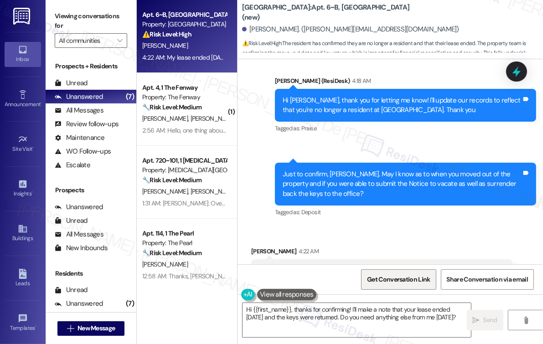
click at [416, 278] on span "Get Conversation Link" at bounding box center [398, 280] width 63 height 10
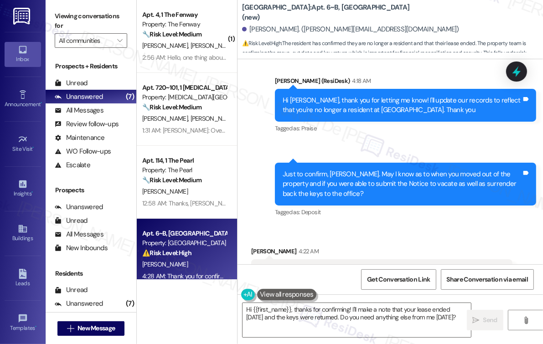
scroll to position [5790, 0]
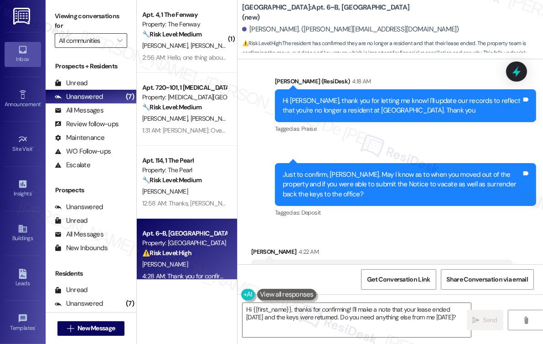
click at [103, 40] on input "All communities" at bounding box center [86, 40] width 54 height 15
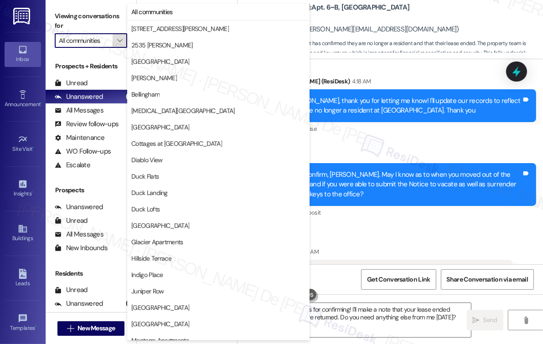
click at [117, 42] on icon "" at bounding box center [119, 40] width 5 height 7
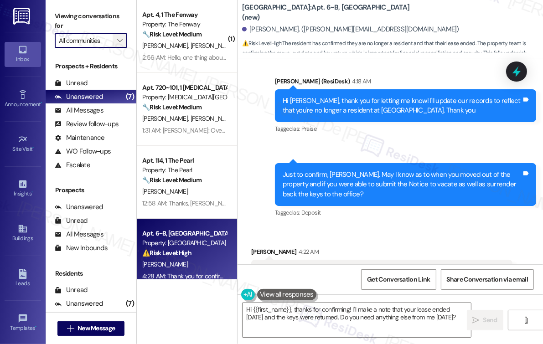
click at [118, 44] on icon "" at bounding box center [119, 40] width 5 height 7
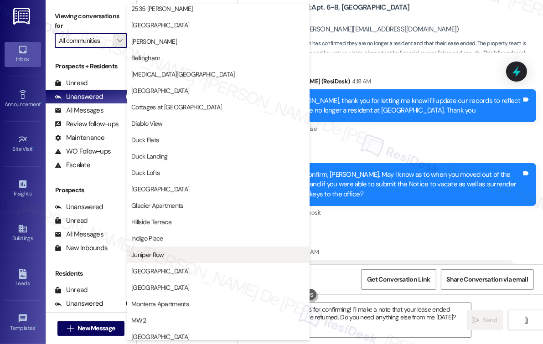
scroll to position [0, 0]
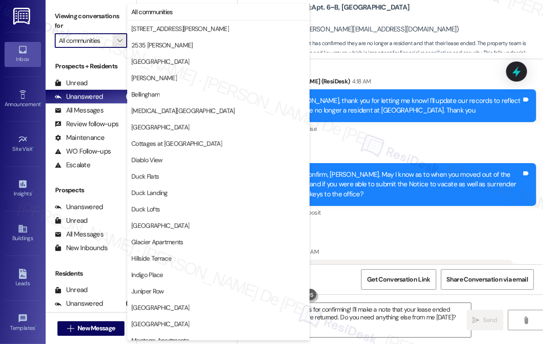
click at [428, 226] on div "Received [STREET_ADDRESS][PERSON_NAME]:22 AM My lease ended [DATE], my roommate…" at bounding box center [389, 269] width 305 height 87
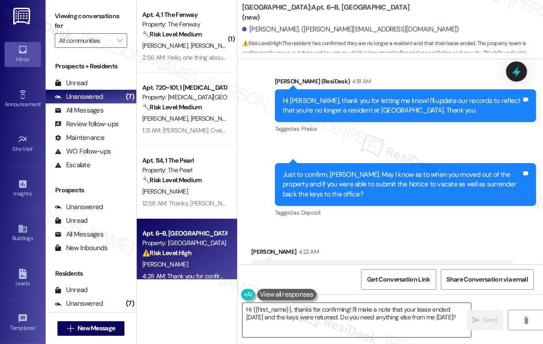
click at [335, 325] on textarea "Hi {{first_name}}, thanks for confirming! I'll make a note that your lease ende…" at bounding box center [356, 320] width 228 height 34
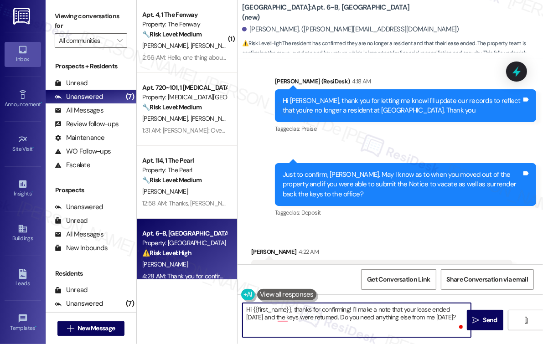
click at [339, 330] on textarea "Hi {{first_name}}, thanks for confirming! I'll make a note that your lease ende…" at bounding box center [356, 320] width 228 height 34
click at [397, 325] on textarea "Hi {{first_name}}, thanks for confirming! I'll make a note that your lease ende…" at bounding box center [356, 320] width 228 height 34
click at [414, 322] on textarea "Hi {{first_name}}, thanks for confirming! I'll make a note that your lease ende…" at bounding box center [356, 320] width 228 height 34
drag, startPoint x: 332, startPoint y: 319, endPoint x: 333, endPoint y: 324, distance: 5.2
click at [332, 323] on textarea "Hi {{first_name}}, thanks for confirming! I'll make a note that your lease ende…" at bounding box center [356, 320] width 228 height 34
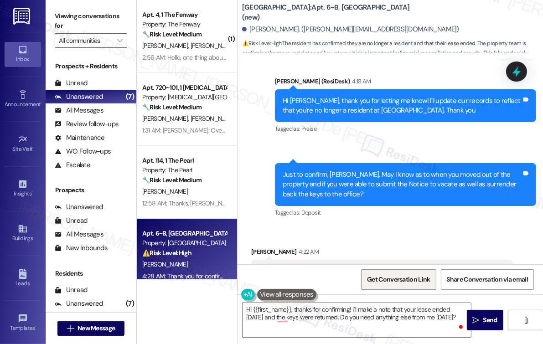
click at [392, 282] on span "Get Conversation Link" at bounding box center [398, 280] width 63 height 10
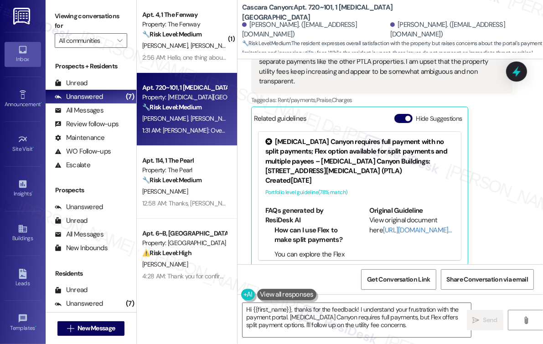
scroll to position [536, 0]
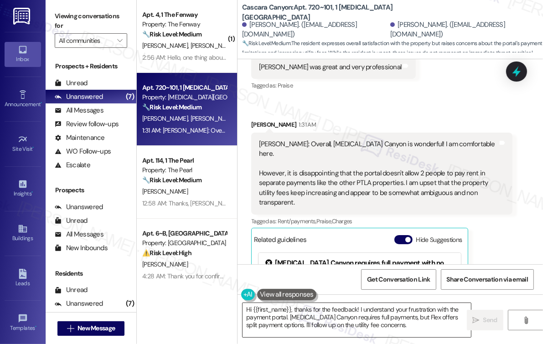
click at [417, 309] on textarea "Hi {{first_name}}, thanks for the feedback! I understand your frustration with …" at bounding box center [356, 320] width 228 height 34
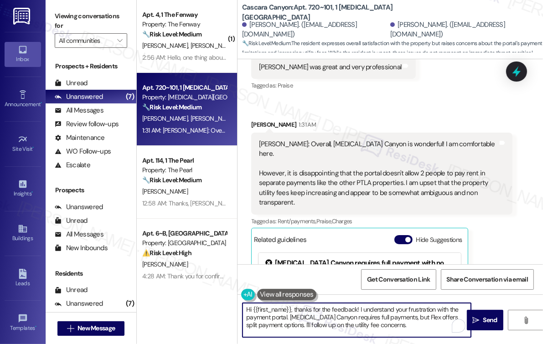
click at [417, 309] on textarea "Hi {{first_name}}, thanks for the feedback! I understand your frustration with …" at bounding box center [356, 320] width 228 height 34
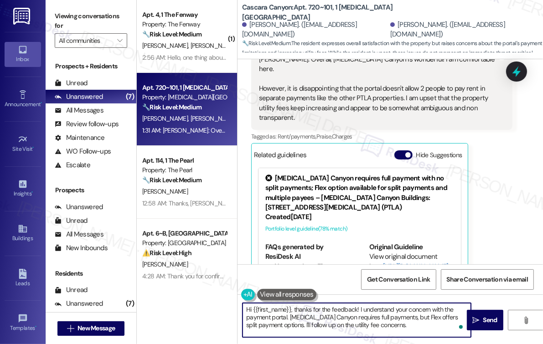
scroll to position [625, 0]
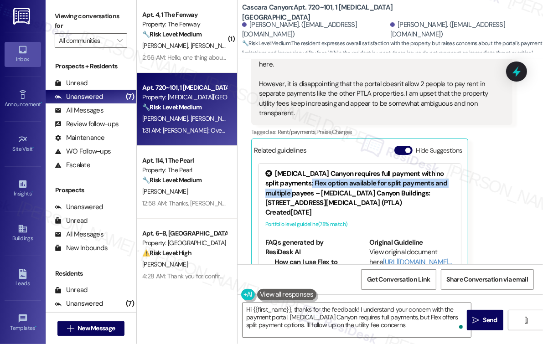
drag, startPoint x: 312, startPoint y: 172, endPoint x: 316, endPoint y: 188, distance: 16.0
click at [316, 188] on div "Cascara Canyon requires full payment with no split payments; Flex option availa…" at bounding box center [359, 188] width 189 height 39
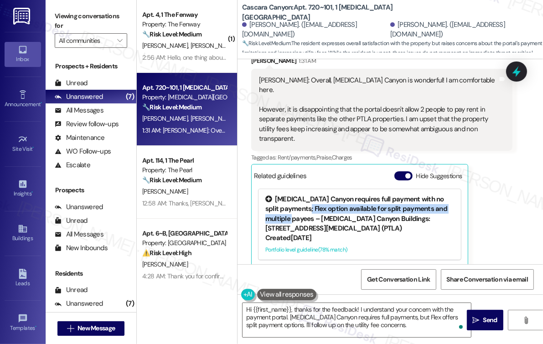
copy div "option available for split payments and multiple payees"
click at [404, 199] on div "Cascara Canyon requires full payment with no split payments; Flex option availa…" at bounding box center [359, 213] width 189 height 39
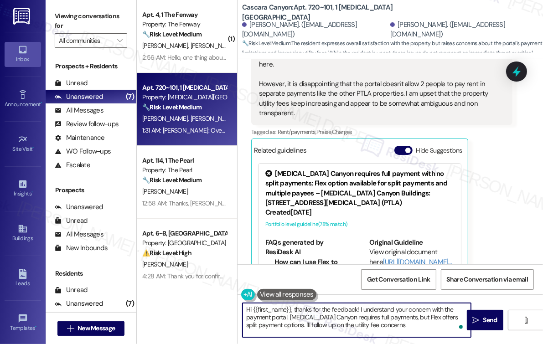
click at [292, 326] on textarea "Hi {{first_name}}, thanks for the feedback! I understand your concern with the …" at bounding box center [356, 320] width 228 height 34
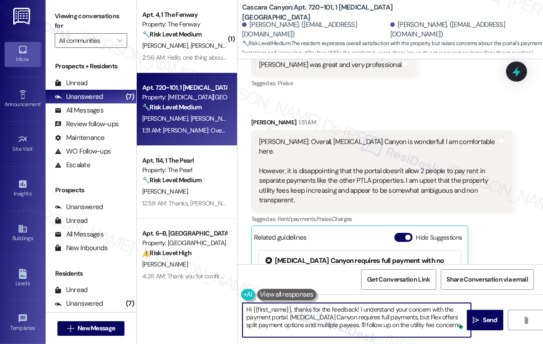
scroll to position [536, 0]
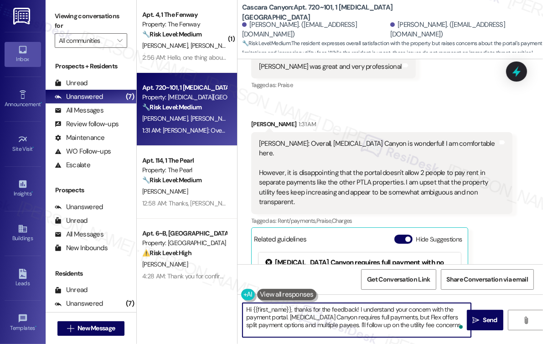
click at [453, 326] on textarea "Hi {{first_name}}, thanks for the feedback! I understand your concern with the …" at bounding box center [356, 320] width 228 height 34
drag, startPoint x: 295, startPoint y: 311, endPoint x: 209, endPoint y: 312, distance: 86.5
click at [210, 312] on div "( 1 ) Apt. 4, 1 The Fenway Property: The Fenway 🔧 Risk Level: Medium The reside…" at bounding box center [340, 172] width 406 height 344
click at [361, 335] on textarea "Thanks for the feedback! I understand your concern with the payment portal. Cas…" at bounding box center [356, 320] width 228 height 34
click at [456, 310] on textarea "Thanks for the feedback! I understand your concern with the payment portal. Cas…" at bounding box center [356, 320] width 228 height 34
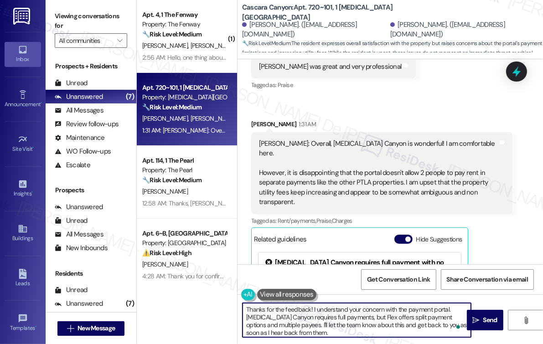
drag, startPoint x: 363, startPoint y: 317, endPoint x: 372, endPoint y: 320, distance: 9.4
click at [363, 317] on textarea "Thanks for the feedback! I understand your concern with the payment portal. Cas…" at bounding box center [356, 320] width 228 height 34
drag, startPoint x: 452, startPoint y: 304, endPoint x: 456, endPoint y: 310, distance: 7.0
click at [452, 304] on textarea "Thanks for the feedback! I understand your concern with the payment portal. Cas…" at bounding box center [356, 320] width 228 height 34
click at [265, 328] on textarea "Thanks for the feedback! I understand your concern with the payment portal. Let…" at bounding box center [356, 320] width 228 height 34
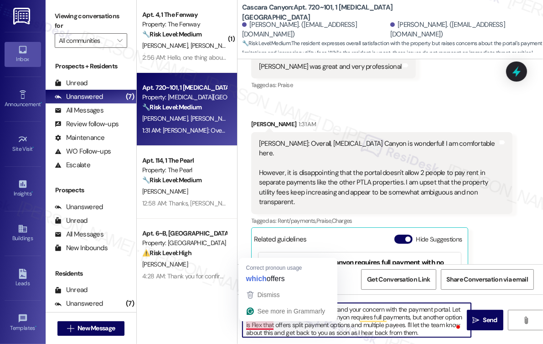
click at [263, 326] on textarea "Thanks for the feedback! I understand your concern with the payment portal. Let…" at bounding box center [356, 320] width 228 height 34
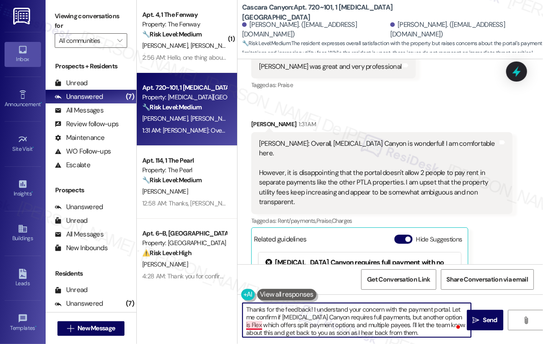
click at [256, 326] on textarea "Thanks for the feedback! I understand your concern with the payment portal. Let…" at bounding box center [356, 320] width 228 height 34
click at [425, 330] on textarea "Thanks for the feedback! I understand your concern with the payment portal. Let…" at bounding box center [356, 320] width 228 height 34
click at [480, 316] on span " Send" at bounding box center [484, 320] width 29 height 10
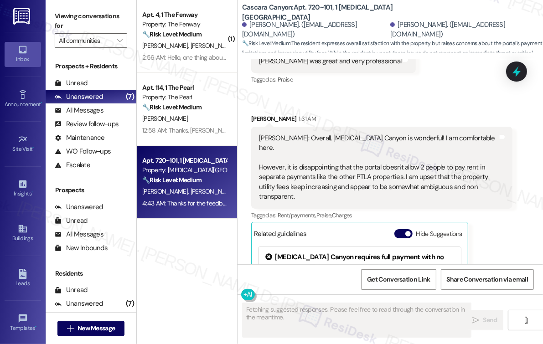
scroll to position [535, 0]
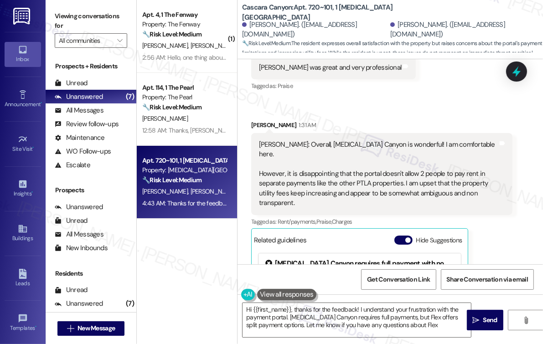
type textarea "Hi {{first_name}}, thanks for the feedback! I understand your frustration with …"
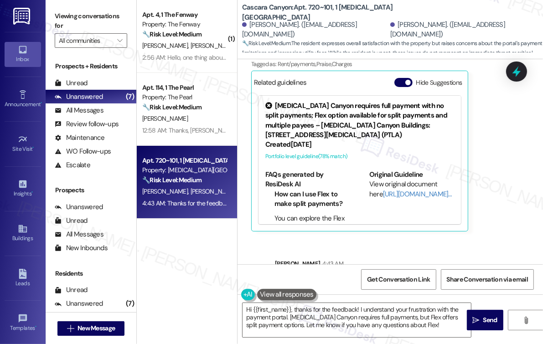
scroll to position [750, 0]
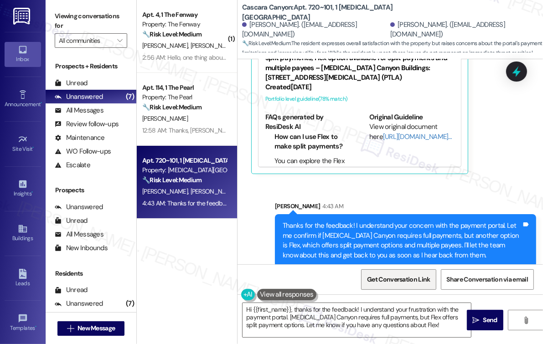
click at [389, 275] on span "Get Conversation Link" at bounding box center [398, 280] width 63 height 10
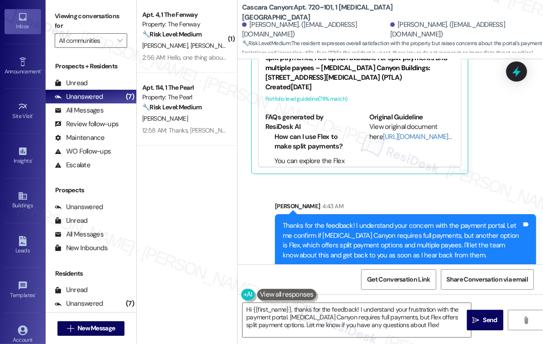
scroll to position [88, 0]
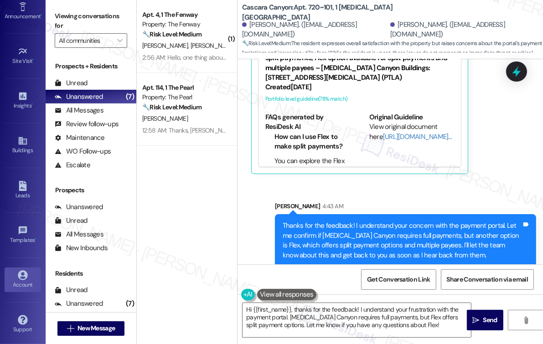
click at [20, 273] on icon at bounding box center [23, 275] width 10 height 10
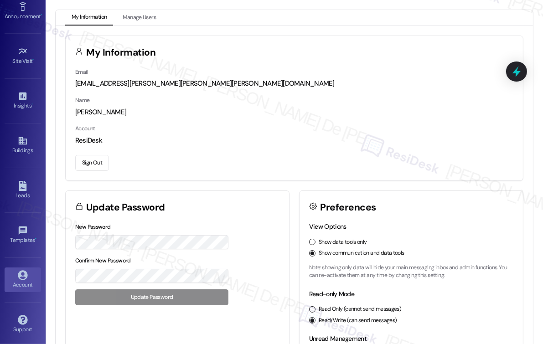
click at [96, 163] on button "Sign Out" at bounding box center [92, 163] width 34 height 16
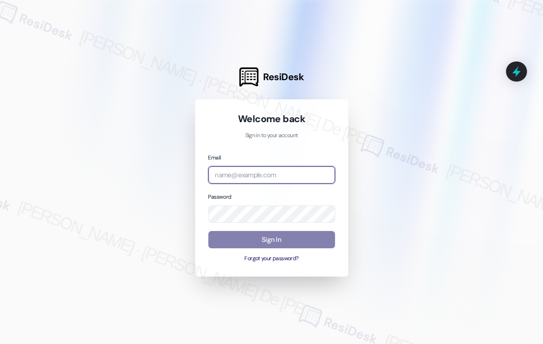
click at [246, 174] on input "email" at bounding box center [271, 175] width 127 height 18
click at [0, 343] on com-1password-button at bounding box center [0, 344] width 0 height 0
click at [310, 176] on input "email" at bounding box center [271, 175] width 127 height 18
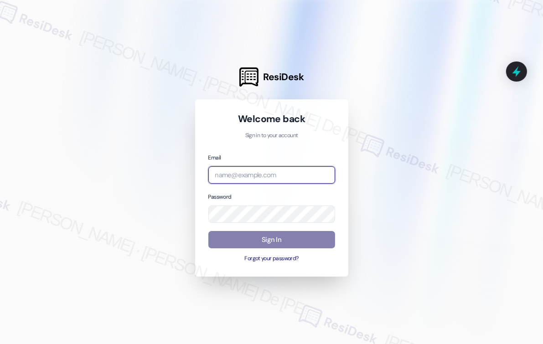
click at [0, 343] on com-1password-button at bounding box center [0, 344] width 0 height 0
click at [269, 177] on input "email" at bounding box center [271, 175] width 127 height 18
click at [0, 343] on com-1password-button at bounding box center [0, 344] width 0 height 0
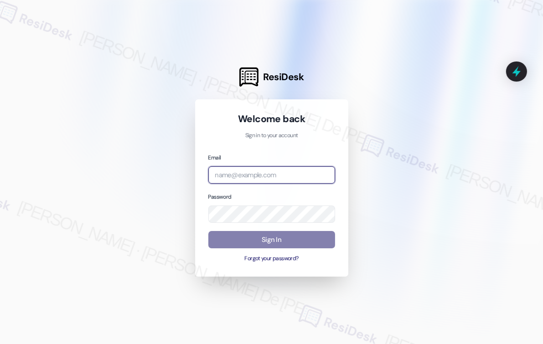
click at [0, 343] on com-1password-button at bounding box center [0, 344] width 0 height 0
click at [295, 177] on input "email" at bounding box center [271, 175] width 127 height 18
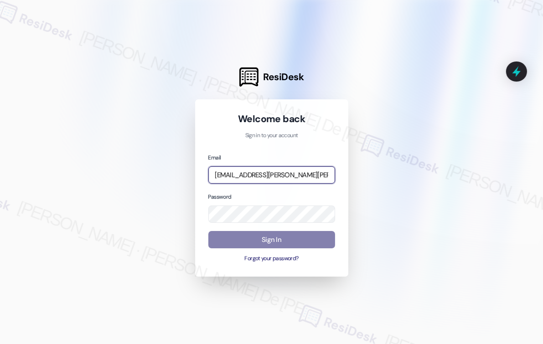
type input "[EMAIL_ADDRESS][PERSON_NAME][PERSON_NAME][PERSON_NAME][DOMAIN_NAME]"
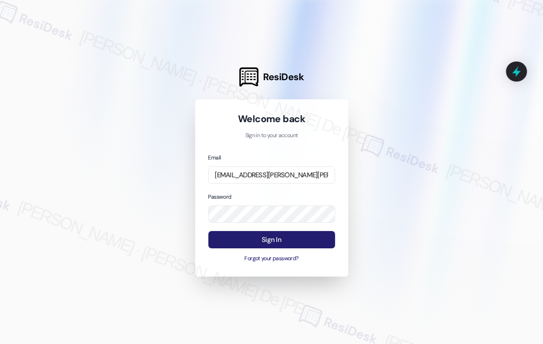
click at [267, 242] on button "Sign In" at bounding box center [271, 240] width 127 height 18
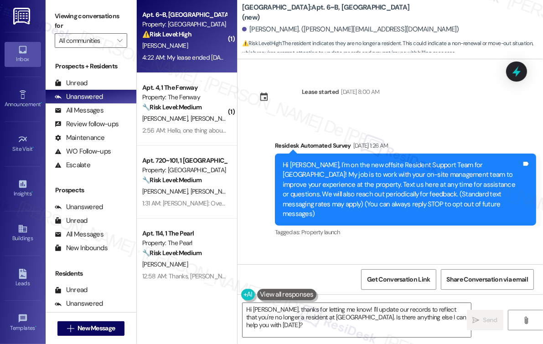
scroll to position [3265, 0]
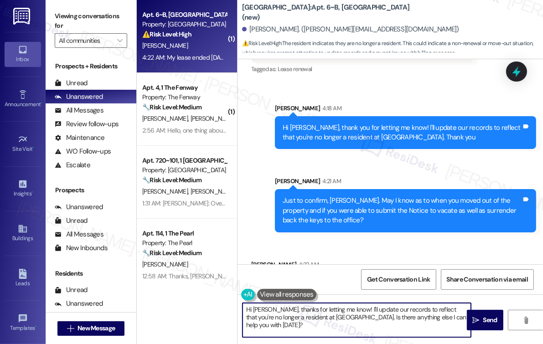
type textarea "ay?"
drag, startPoint x: 285, startPoint y: 326, endPoint x: 228, endPoint y: 296, distance: 64.4
click at [228, 296] on div "( 1 ) Apt. 6~B, [GEOGRAPHIC_DATA] (new) Property: [GEOGRAPHIC_DATA] ⚠️ Risk Lev…" at bounding box center [340, 172] width 406 height 344
paste textarea "Thank you for confirming, {{first_name}}. I’ll update our records with your mov…"
drag, startPoint x: 283, startPoint y: 318, endPoint x: 266, endPoint y: 320, distance: 17.9
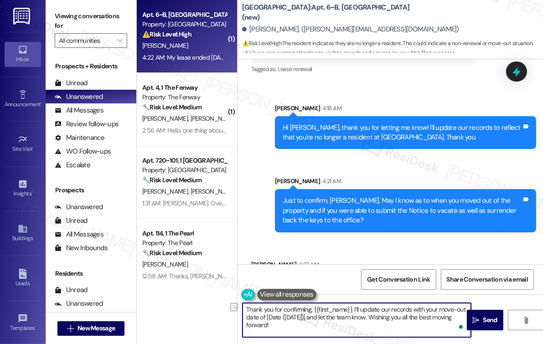
click at [266, 320] on textarea "Thank you for confirming, {{first_name}}. I’ll update our records with your mov…" at bounding box center [356, 320] width 228 height 34
type textarea "Thank you for confirming, {{first_name}}. I’ll update our records with your mov…"
click at [475, 324] on span " Send" at bounding box center [484, 320] width 29 height 10
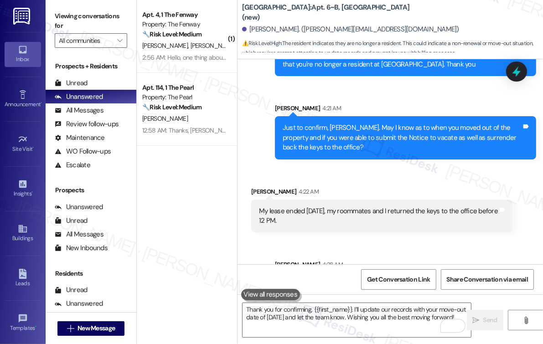
scroll to position [88, 0]
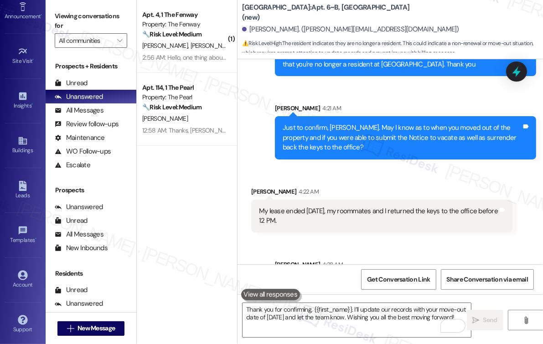
click at [20, 291] on div "Account Go to Account" at bounding box center [23, 279] width 36 height 45
click at [15, 280] on div "Account" at bounding box center [23, 284] width 46 height 9
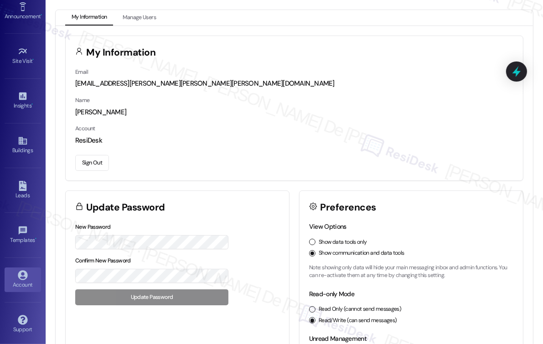
click at [87, 159] on button "Sign Out" at bounding box center [92, 163] width 34 height 16
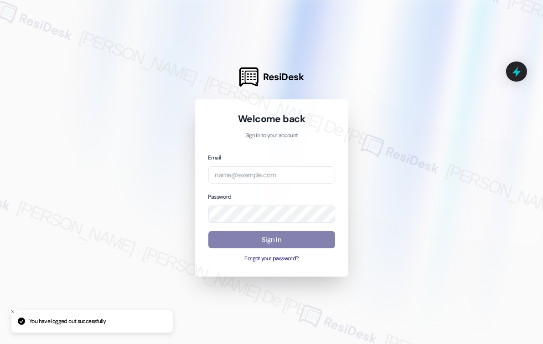
click at [243, 160] on div "Email" at bounding box center [271, 168] width 127 height 31
click at [236, 175] on input "email" at bounding box center [271, 175] width 127 height 18
click at [0, 343] on com-1password-button at bounding box center [0, 344] width 0 height 0
click at [279, 176] on input "email" at bounding box center [271, 175] width 127 height 18
click at [0, 343] on com-1password-button at bounding box center [0, 344] width 0 height 0
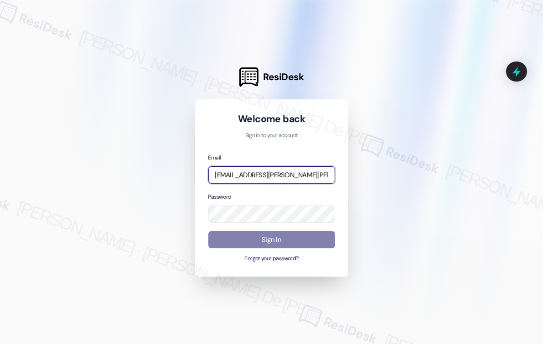
type input "automated-surveys-evergreen-cristel.joy.de.jesus@evergreen.com"
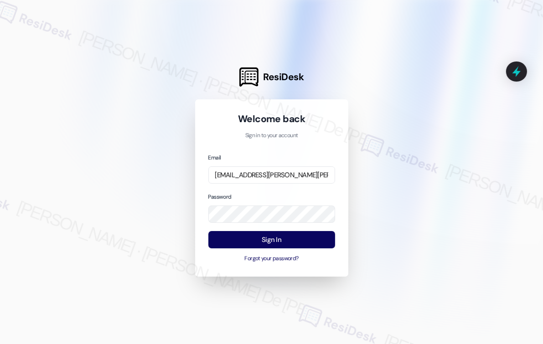
click at [287, 248] on div "Sign In Forgot your password?" at bounding box center [271, 247] width 127 height 32
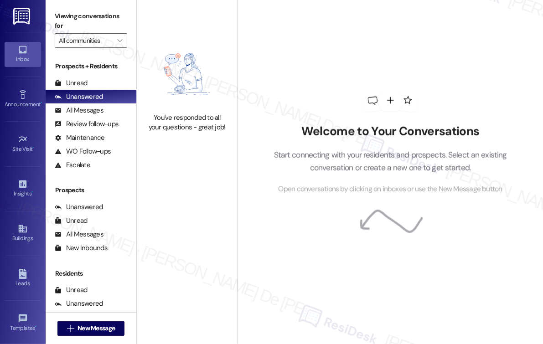
scroll to position [4149, 0]
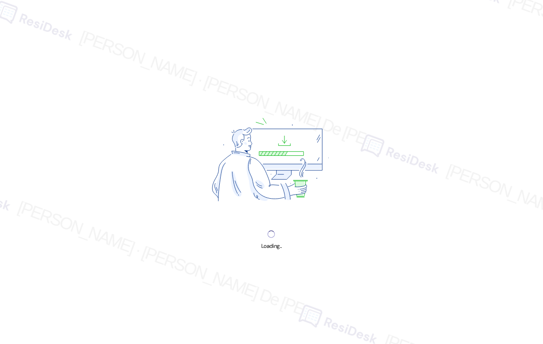
scroll to position [4149, 0]
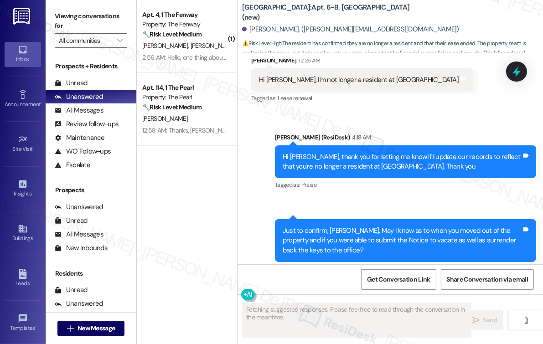
scroll to position [5790, 0]
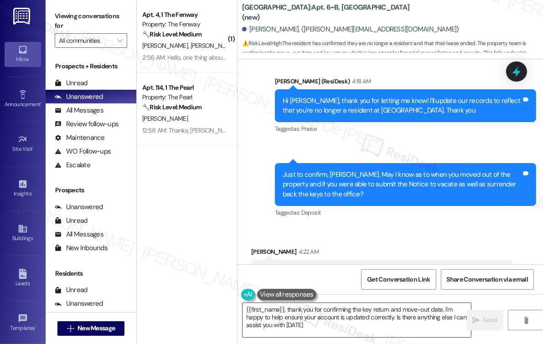
type textarea "{{first_name}}, thank you for confirming the key return and move-out date. I'm …"
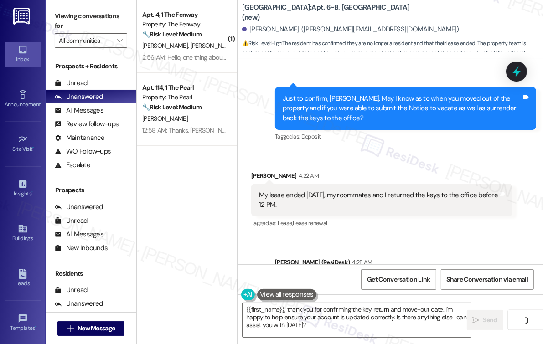
scroll to position [5877, 0]
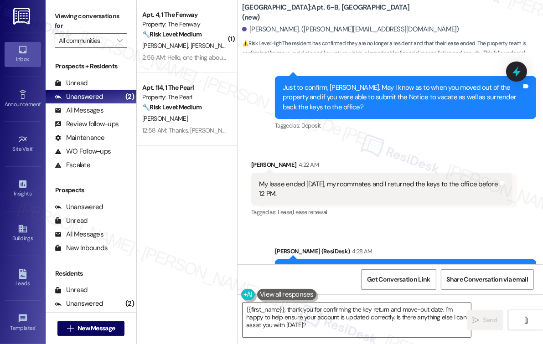
click at [337, 327] on textarea "{{first_name}}, thank you for confirming the key return and move-out date. I'm …" at bounding box center [356, 320] width 228 height 34
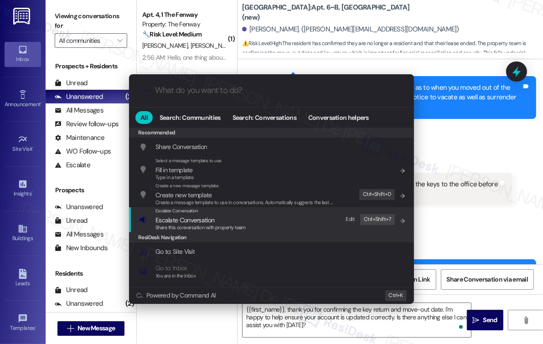
click at [248, 224] on div "Escalate Conversation Escalate Conversation Share this conversation with proper…" at bounding box center [272, 219] width 266 height 25
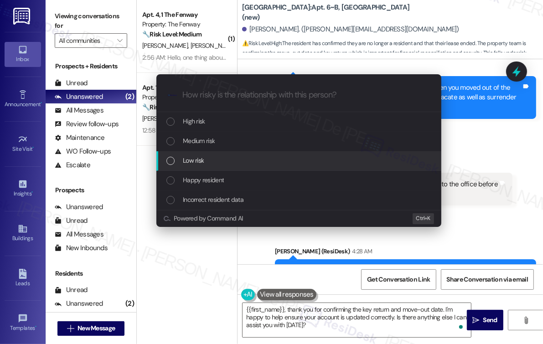
click at [219, 155] on div "Low risk" at bounding box center [299, 160] width 266 height 10
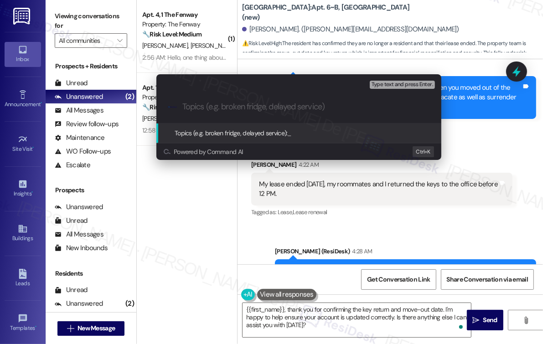
click at [228, 109] on input "Topics (e.g. broken fridge, delayed service)" at bounding box center [305, 107] width 247 height 10
type input "Moved out"
drag, startPoint x: 138, startPoint y: 12, endPoint x: 184, endPoint y: 12, distance: 46.5
click at [184, 12] on div "Escalate Conversation Low risk Topics (e.g. broken fridge, delayed service) Any…" at bounding box center [271, 172] width 543 height 344
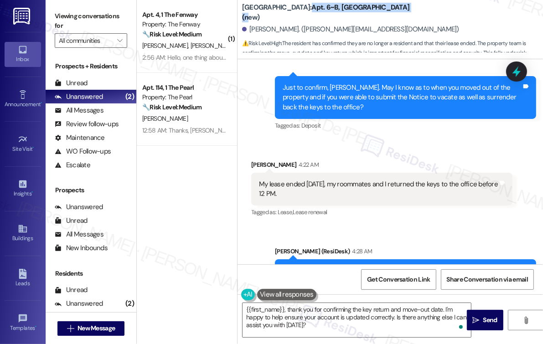
drag, startPoint x: 299, startPoint y: 10, endPoint x: 386, endPoint y: 16, distance: 87.7
type textarea "Apt. 6~B, [GEOGRAPHIC_DATA]"
click at [386, 16] on b "[GEOGRAPHIC_DATA]: Apt. 6~B, [GEOGRAPHIC_DATA] (new)" at bounding box center [333, 13] width 182 height 20
copy b "Apt. 6~B, [GEOGRAPHIC_DATA]"
click at [400, 171] on div "Received [STREET_ADDRESS][PERSON_NAME]:22 AM My lease ended [DATE], my roommate…" at bounding box center [381, 189] width 275 height 73
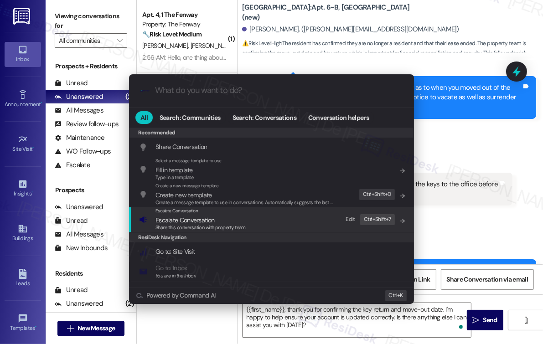
click at [229, 221] on span "Escalate Conversation" at bounding box center [200, 220] width 90 height 10
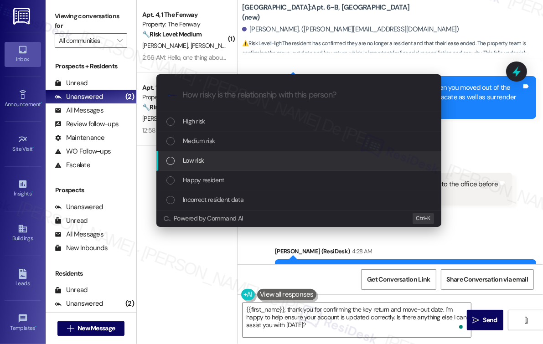
click at [213, 160] on div "Low risk" at bounding box center [299, 160] width 266 height 10
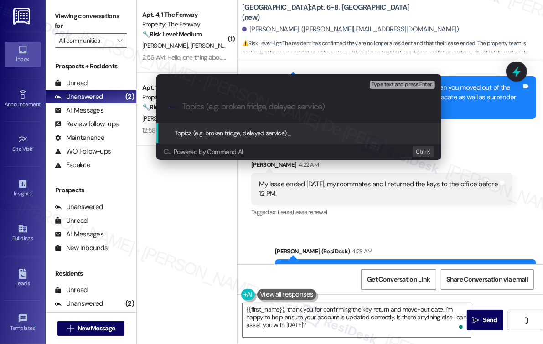
click at [224, 107] on input "Topics (e.g. broken fridge, delayed service)" at bounding box center [305, 107] width 247 height 10
paste input "Apt. 6~B, [GEOGRAPHIC_DATA]"
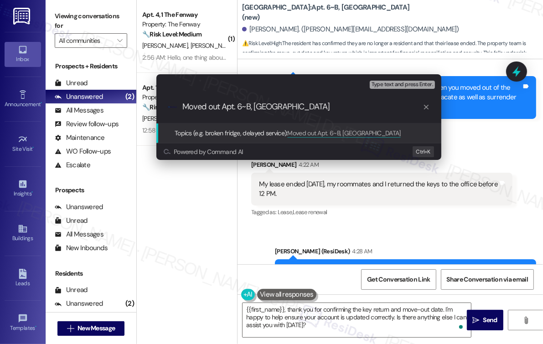
click at [221, 107] on input "Moved out Apt. 6~B, [GEOGRAPHIC_DATA]" at bounding box center [302, 107] width 240 height 10
type input "Moved out Residents-Apt. 6~B, [GEOGRAPHIC_DATA]"
click at [408, 85] on span "Type text and press Enter." at bounding box center [401, 85] width 61 height 6
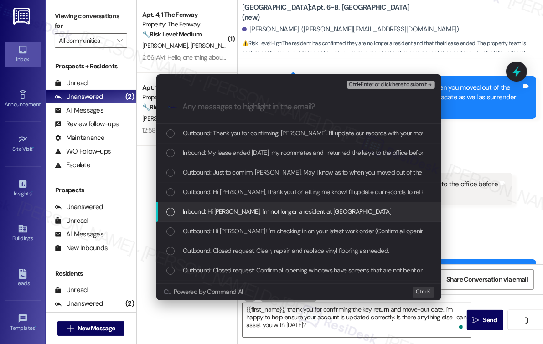
click at [294, 214] on span "Inbound: Hi [PERSON_NAME], I'm not longer a resident at [GEOGRAPHIC_DATA]" at bounding box center [287, 211] width 208 height 10
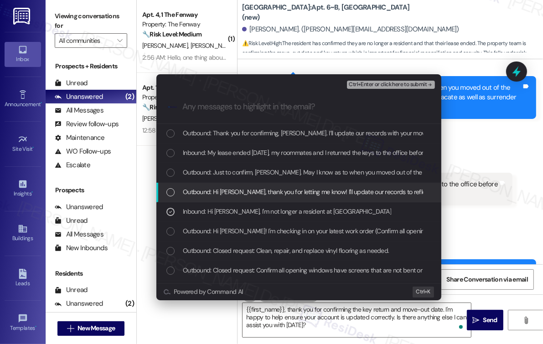
click at [310, 195] on span "Outbound: Hi [PERSON_NAME], thank you for letting me know! I'll update our reco…" at bounding box center [396, 192] width 426 height 10
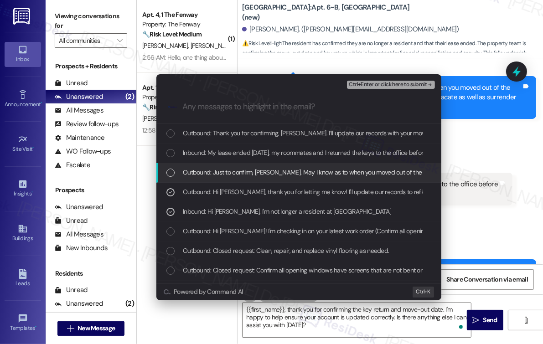
click at [315, 168] on span "Outbound: Just to confirm, [PERSON_NAME]. May I know as to when you moved out o…" at bounding box center [448, 172] width 530 height 10
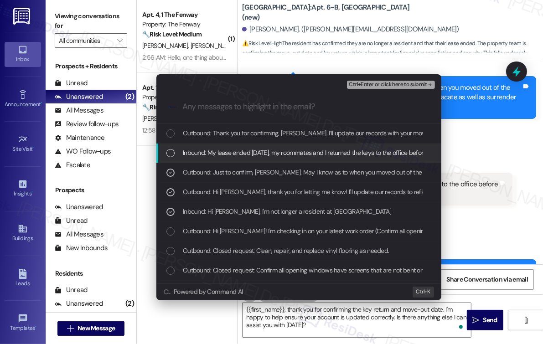
click at [316, 151] on span "Inbound: My lease ended [DATE], my roommates and I returned the keys to the off…" at bounding box center [313, 153] width 261 height 10
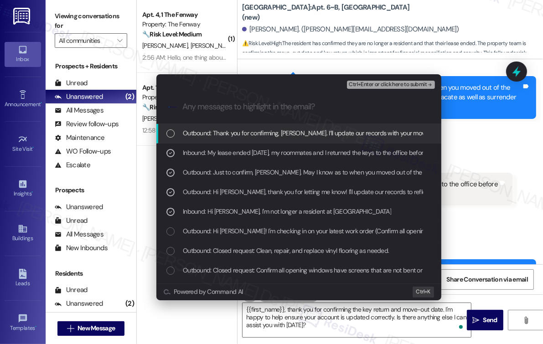
click at [314, 131] on span "Outbound: Thank you for confirming, [PERSON_NAME]. I’ll update our records with…" at bounding box center [416, 133] width 466 height 10
click at [374, 90] on div "Ctrl+Enter or click here to submit" at bounding box center [392, 85] width 90 height 12
click at [379, 85] on span "Ctrl+Enter or click here to submit" at bounding box center [387, 85] width 78 height 6
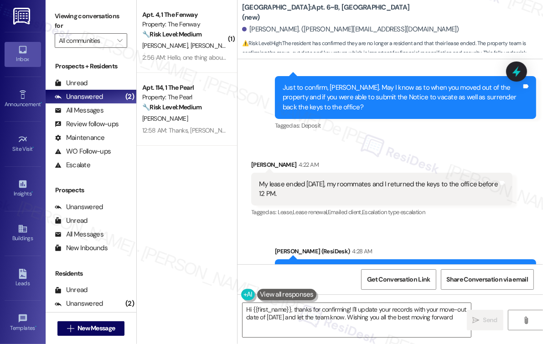
type textarea "Hi {{first_name}}, thanks for confirming! I'll update your records with your mo…"
click at [112, 43] on input "All communities" at bounding box center [86, 40] width 54 height 15
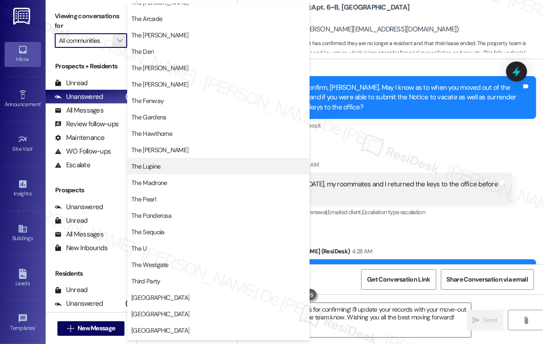
scroll to position [532, 0]
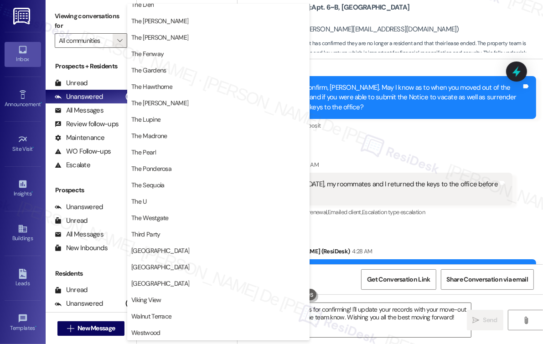
click at [403, 226] on div "Sent via SMS [PERSON_NAME] (ResiDesk) 4:28 AM Thank you for confirming, [PERSON…" at bounding box center [389, 269] width 305 height 87
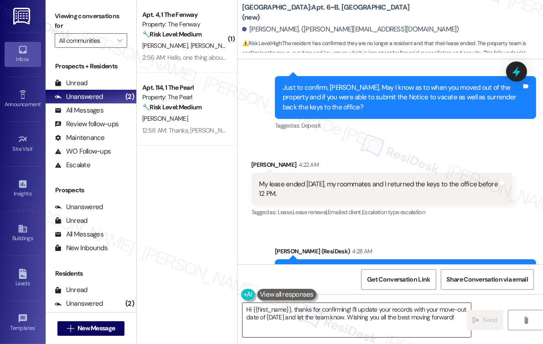
click at [439, 331] on textarea "Hi {{first_name}}, thanks for confirming! I'll update your records with your mo…" at bounding box center [356, 320] width 228 height 34
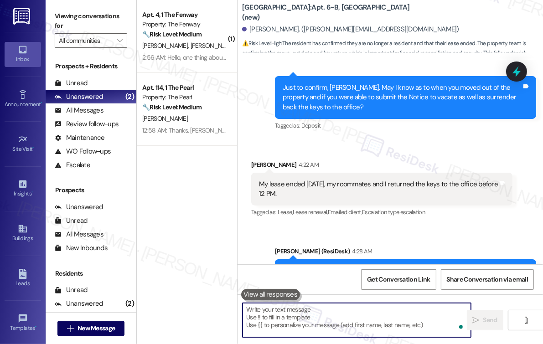
paste textarea "Please reply STOP to stop receiving texts from this number."
type textarea "Please reply STOP to stop receiving texts from this number."
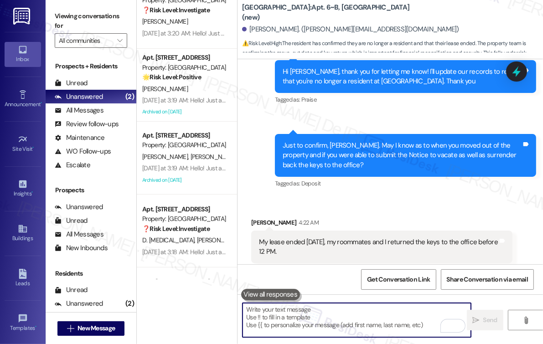
scroll to position [5940, 0]
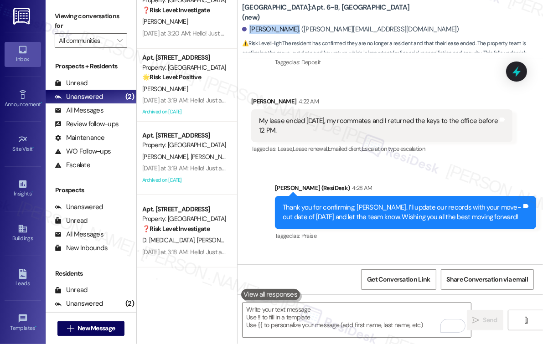
drag, startPoint x: 290, startPoint y: 28, endPoint x: 251, endPoint y: 31, distance: 39.7
click at [251, 31] on div "[PERSON_NAME]. ([PERSON_NAME][EMAIL_ADDRESS][DOMAIN_NAME])" at bounding box center [350, 30] width 217 height 10
copy div "[PERSON_NAME]"
click at [316, 36] on div "[PERSON_NAME]. ([PERSON_NAME][EMAIL_ADDRESS][DOMAIN_NAME])" at bounding box center [392, 29] width 301 height 18
click at [327, 29] on div "[PERSON_NAME]. ([PERSON_NAME][EMAIL_ADDRESS][DOMAIN_NAME])" at bounding box center [350, 30] width 217 height 10
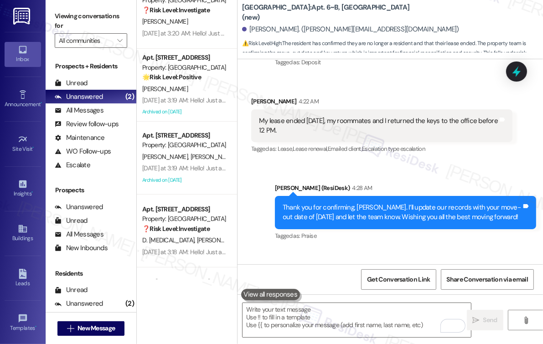
click at [327, 31] on div "[PERSON_NAME]. ([PERSON_NAME][EMAIL_ADDRESS][DOMAIN_NAME])" at bounding box center [350, 30] width 217 height 10
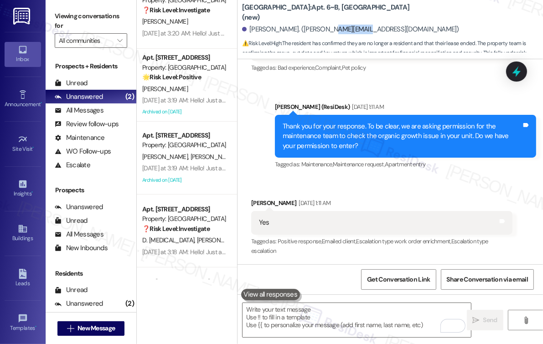
scroll to position [3268, 0]
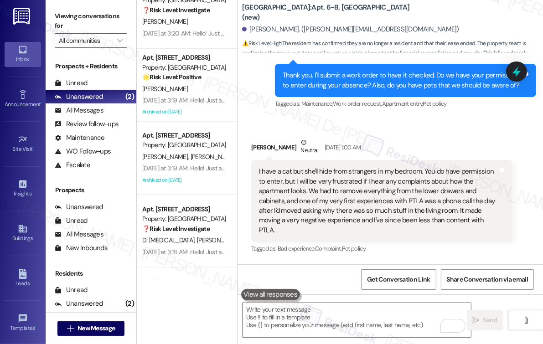
click at [374, 9] on b "[GEOGRAPHIC_DATA]: Apt. 6~B, [GEOGRAPHIC_DATA] (new)" at bounding box center [333, 13] width 182 height 20
click at [369, 11] on b "[GEOGRAPHIC_DATA]: Apt. 6~B, [GEOGRAPHIC_DATA] (new)" at bounding box center [333, 13] width 182 height 20
drag, startPoint x: 361, startPoint y: 15, endPoint x: 348, endPoint y: 319, distance: 304.1
click at [348, 319] on textarea "To enrich screen reader interactions, please activate Accessibility in Grammarl…" at bounding box center [356, 320] width 228 height 34
drag, startPoint x: 299, startPoint y: 12, endPoint x: 386, endPoint y: 10, distance: 87.0
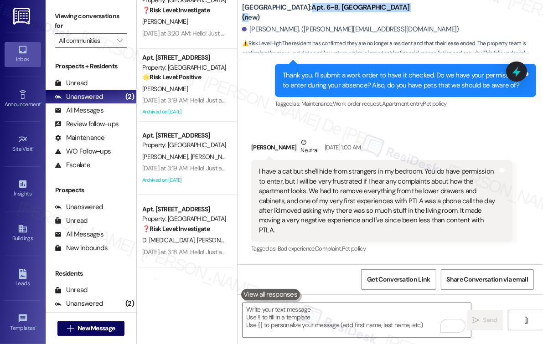
click at [386, 10] on b "[GEOGRAPHIC_DATA]: Apt. 6~B, [GEOGRAPHIC_DATA] (new)" at bounding box center [333, 13] width 182 height 20
copy b "Apt. 6~B, [GEOGRAPHIC_DATA]"
click at [250, 10] on b "[GEOGRAPHIC_DATA]: Apt. 6~B, [GEOGRAPHIC_DATA] (new)" at bounding box center [333, 13] width 182 height 20
drag, startPoint x: 243, startPoint y: 11, endPoint x: 444, endPoint y: 11, distance: 200.9
click at [444, 11] on div "[GEOGRAPHIC_DATA]: Apt. 6~B, [GEOGRAPHIC_DATA] (new) [PERSON_NAME]. ([PERSON_NA…" at bounding box center [392, 27] width 301 height 50
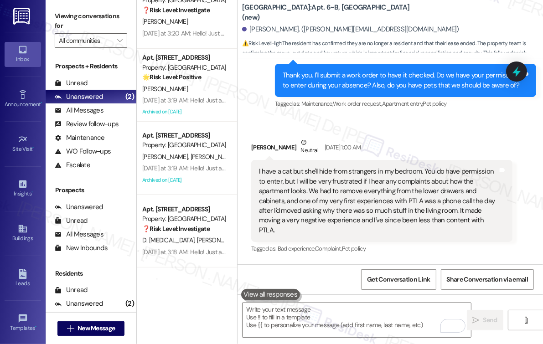
copy b "[GEOGRAPHIC_DATA]: Apt. 6~B, [GEOGRAPHIC_DATA] (new)"
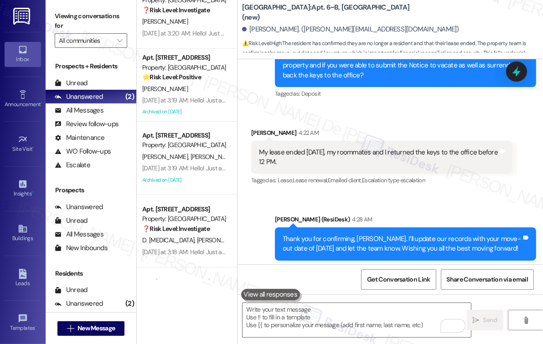
scroll to position [5940, 0]
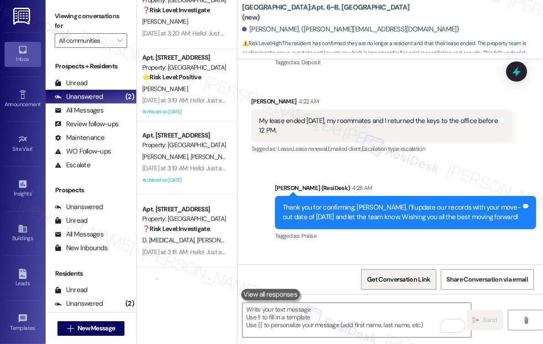
click at [384, 277] on span "Get Conversation Link" at bounding box center [398, 280] width 63 height 10
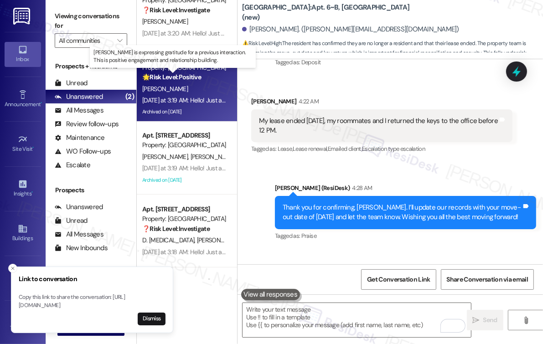
click at [197, 77] on strong "🌟 Risk Level: Positive" at bounding box center [171, 77] width 59 height 8
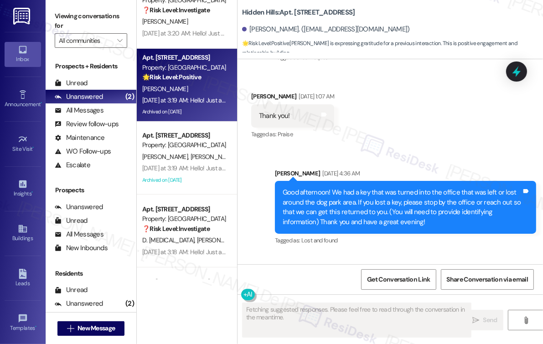
scroll to position [13911, 0]
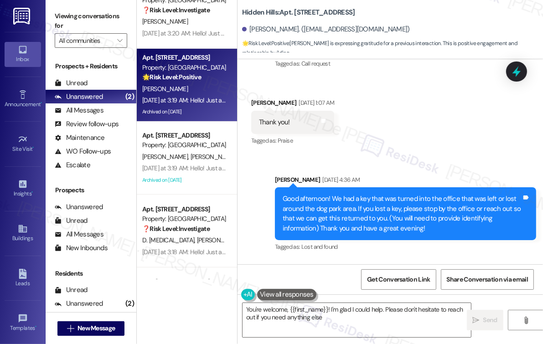
type textarea "You're welcome, {{first_name}}! I'm glad I could help. Please don't hesitate to…"
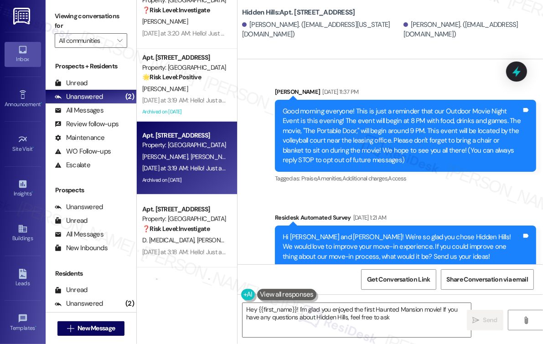
type textarea "Hey {{first_name}}! I'm glad you enjoyed the first Haunted Mansion movie! If yo…"
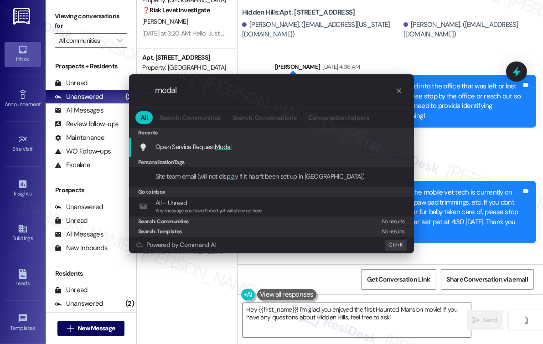
click at [303, 148] on div "Open Service Request Modal Add shortcut" at bounding box center [272, 147] width 266 height 10
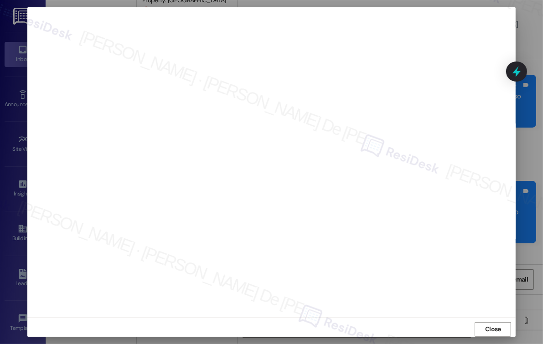
click at [524, 20] on div at bounding box center [271, 172] width 543 height 344
click at [502, 333] on button "Close" at bounding box center [492, 329] width 36 height 15
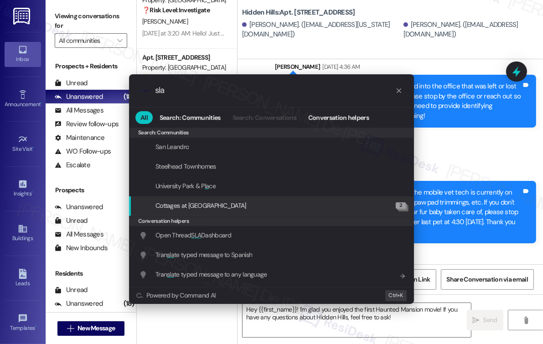
type input "sla"
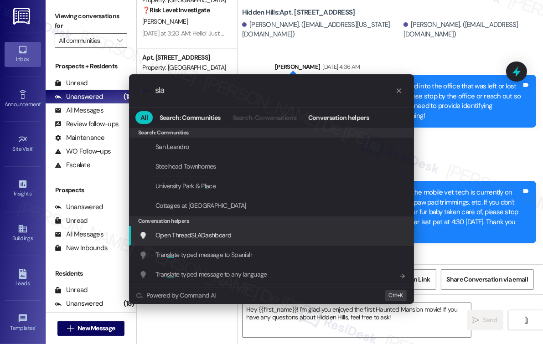
click at [219, 231] on span "Open Thread SLA Dashboard" at bounding box center [193, 235] width 76 height 8
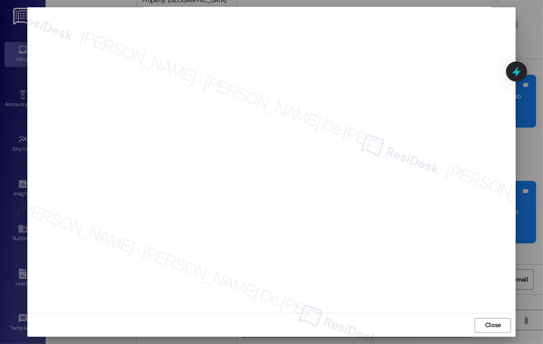
scroll to position [0, 0]
click at [490, 325] on span "Close" at bounding box center [493, 329] width 16 height 10
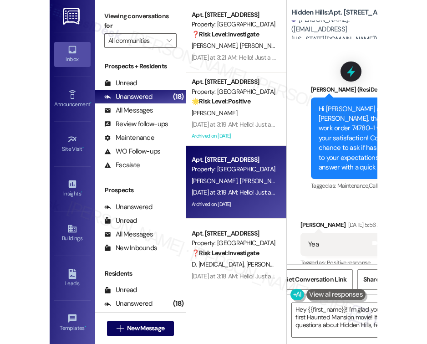
scroll to position [24329, 0]
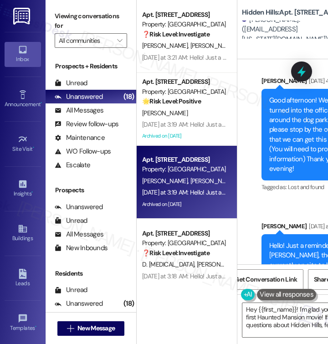
click at [327, 27] on div "[PERSON_NAME]. ([EMAIL_ADDRESS][US_STATE][DOMAIN_NAME])" at bounding box center [285, 29] width 87 height 29
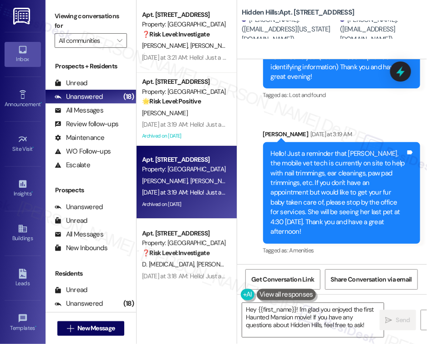
scroll to position [22797, 0]
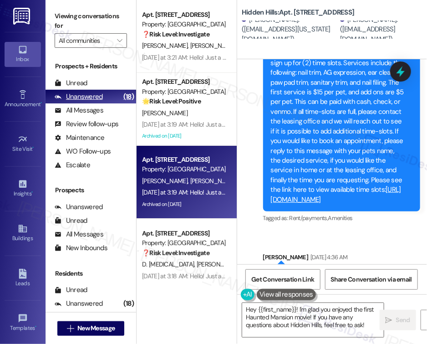
click at [95, 95] on div "Unanswered" at bounding box center [79, 97] width 48 height 10
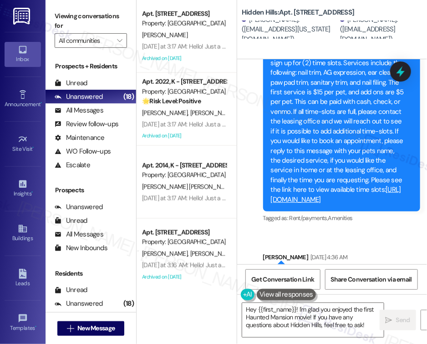
scroll to position [486, 0]
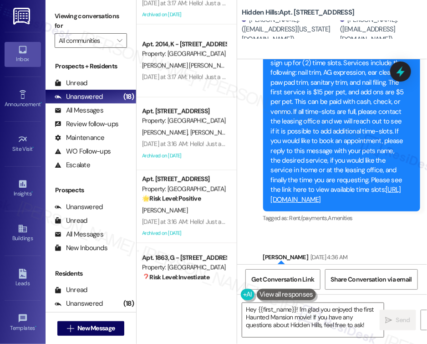
click at [284, 107] on div "Announcement, sent via SMS [PERSON_NAME] [DATE] 1:38 AM Good afternoon! This is…" at bounding box center [332, 250] width 190 height 543
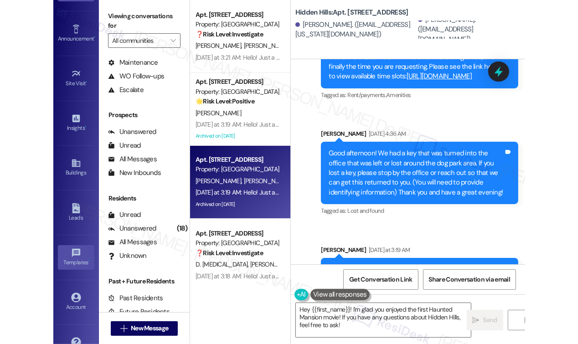
scroll to position [88, 0]
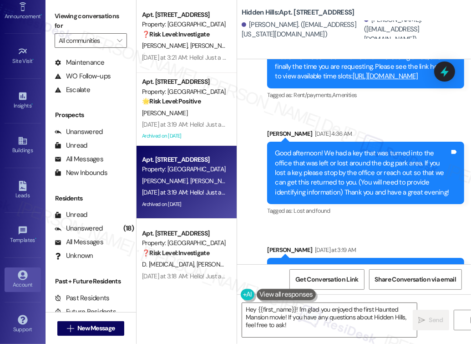
click at [18, 276] on icon at bounding box center [23, 275] width 10 height 10
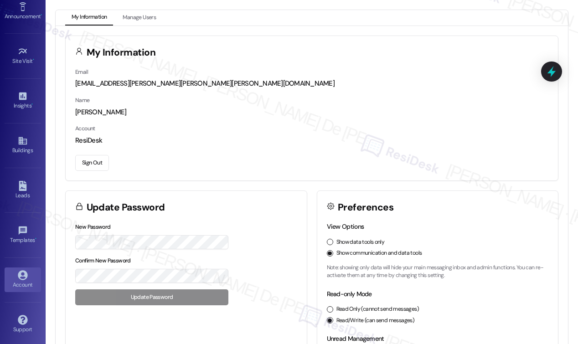
click at [97, 160] on button "Sign Out" at bounding box center [92, 163] width 34 height 16
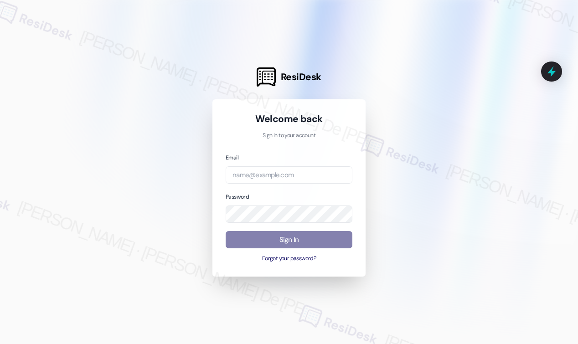
click at [292, 162] on div "Email" at bounding box center [288, 168] width 127 height 31
click at [286, 183] on input "email" at bounding box center [288, 175] width 127 height 18
click at [344, 179] on input "email" at bounding box center [288, 175] width 127 height 18
click at [0, 343] on com-1password-button at bounding box center [0, 344] width 0 height 0
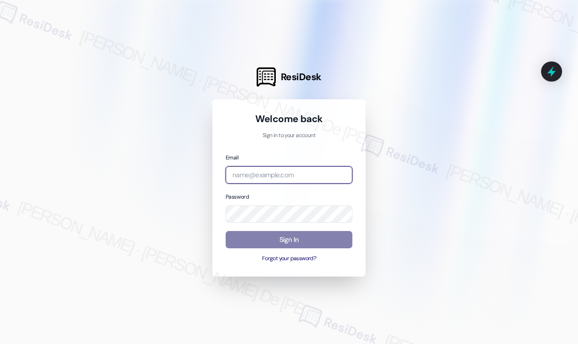
click at [290, 176] on input "email" at bounding box center [288, 175] width 127 height 18
click at [0, 343] on com-1password-button at bounding box center [0, 344] width 0 height 0
type input "[EMAIL_ADDRESS][PERSON_NAME][PERSON_NAME][PERSON_NAME][DOMAIN_NAME]"
